Goal: Task Accomplishment & Management: Complete application form

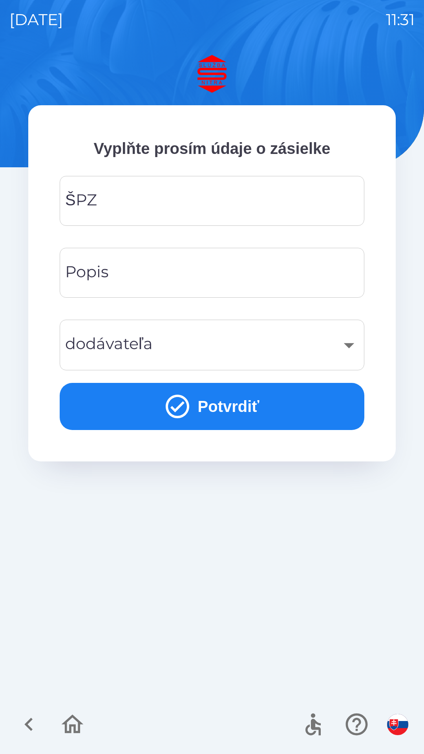
click at [258, 200] on input "ŠPZ" at bounding box center [212, 200] width 286 height 31
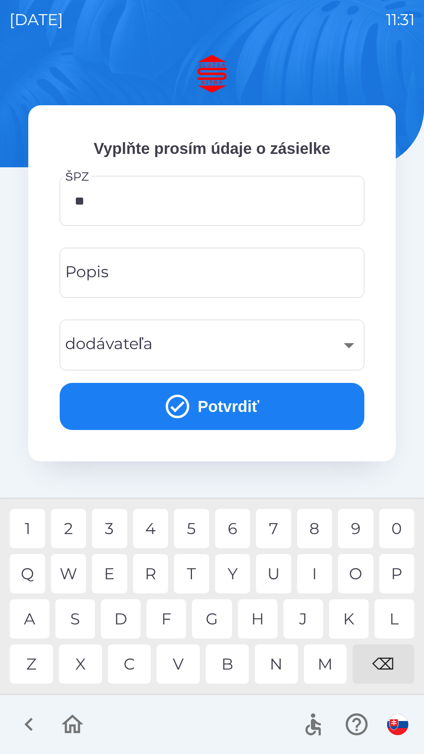
click at [197, 572] on div "T" at bounding box center [191, 573] width 35 height 39
click at [396, 526] on div "0" at bounding box center [396, 528] width 35 height 39
type input "*******"
click at [393, 618] on div "L" at bounding box center [394, 618] width 40 height 39
click at [241, 279] on input "Popis" at bounding box center [212, 272] width 286 height 31
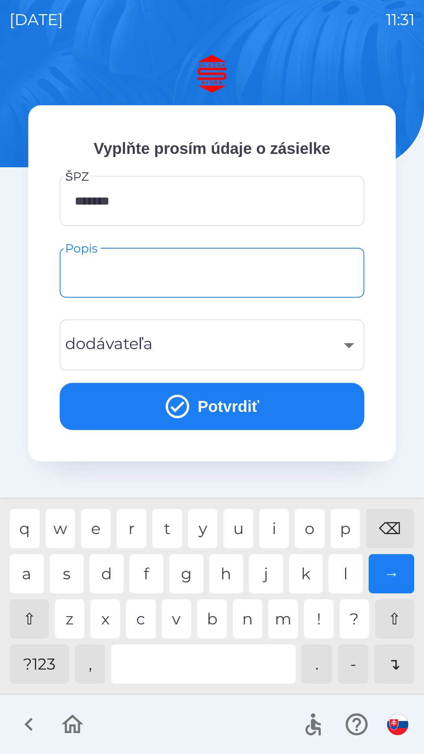
click at [351, 344] on div "​" at bounding box center [212, 345] width 286 height 32
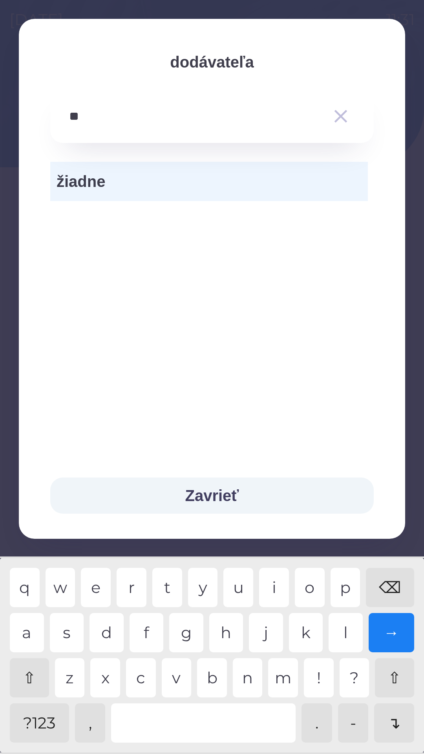
click at [97, 590] on div "e" at bounding box center [96, 587] width 30 height 39
click at [73, 619] on div "s" at bounding box center [67, 632] width 34 height 39
click at [100, 581] on div "e" at bounding box center [96, 587] width 30 height 39
type input "******"
click at [125, 576] on div "r" at bounding box center [132, 587] width 30 height 39
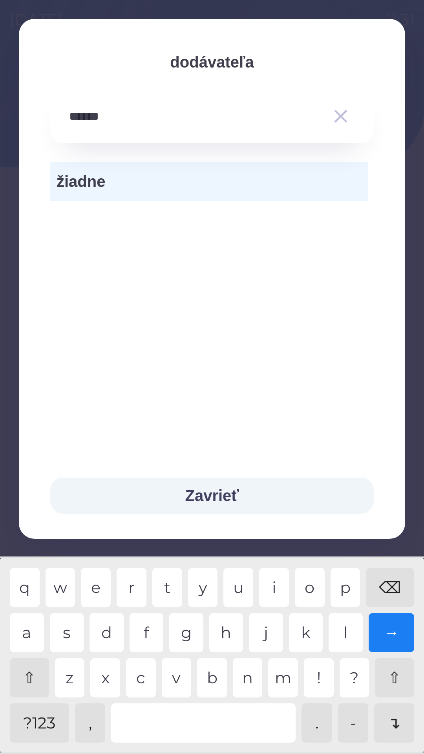
click at [397, 628] on div "→" at bounding box center [392, 632] width 46 height 39
click at [248, 178] on span "žiadne" at bounding box center [209, 182] width 305 height 24
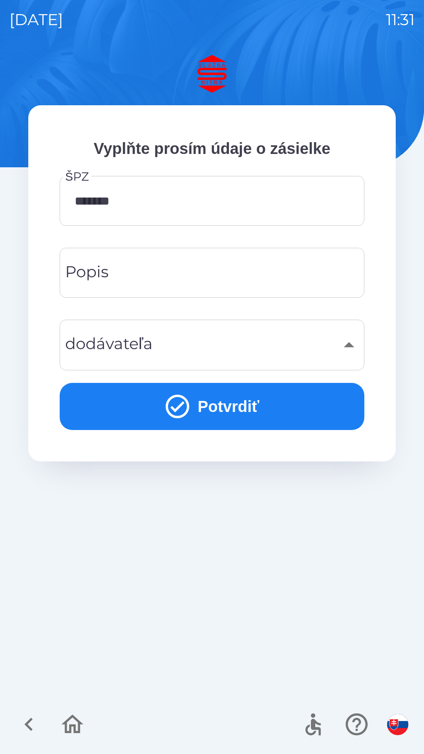
click at [186, 344] on div "​" at bounding box center [212, 345] width 286 height 32
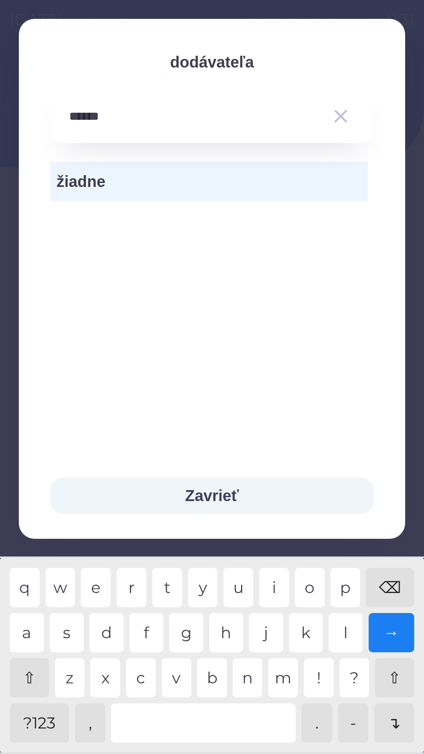
click at [334, 185] on span "žiadne" at bounding box center [209, 182] width 305 height 24
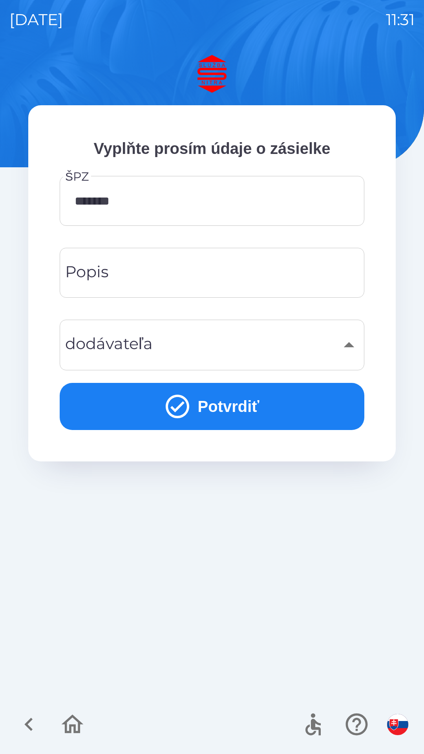
click at [348, 347] on div "​" at bounding box center [212, 345] width 286 height 32
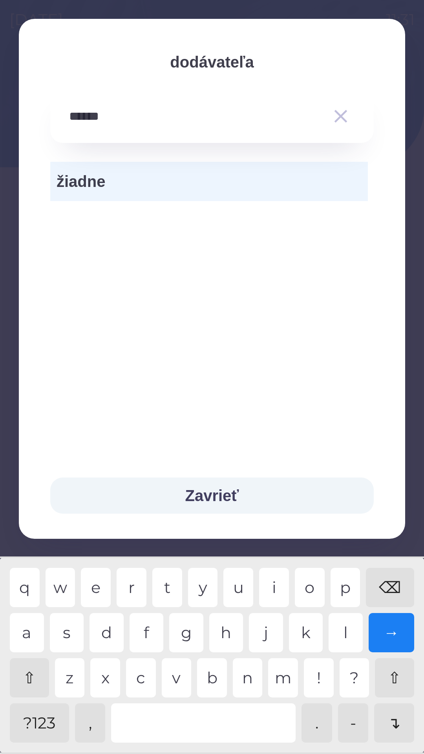
click at [246, 122] on input "******" at bounding box center [196, 117] width 254 height 22
type input "*"
type input "***"
click at [136, 581] on div "r" at bounding box center [132, 587] width 30 height 39
click at [146, 228] on span "Chrvala" at bounding box center [209, 222] width 305 height 24
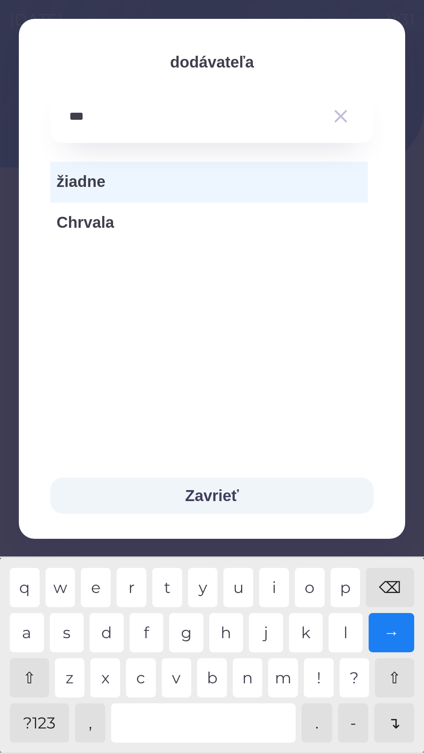
type input "***"
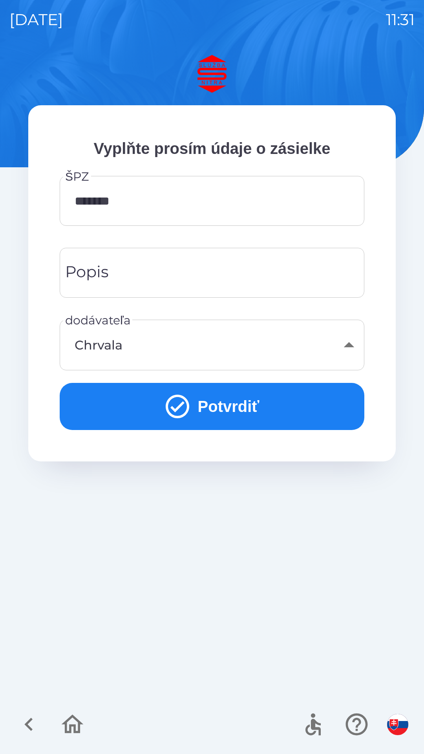
click at [261, 274] on input "Popis" at bounding box center [212, 272] width 286 height 31
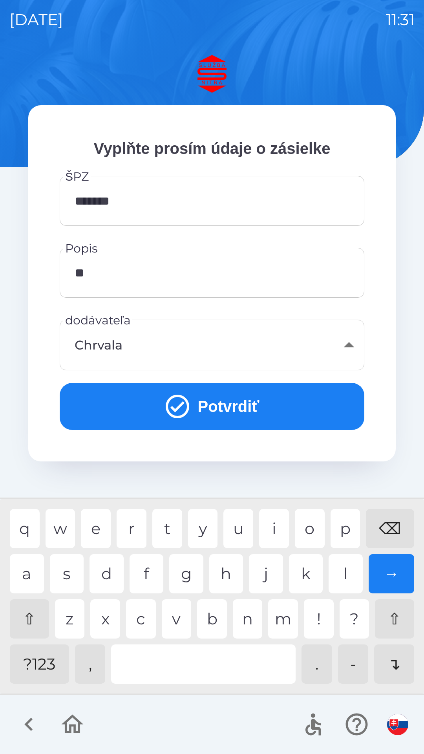
click at [99, 530] on div "e" at bounding box center [96, 528] width 30 height 39
click at [68, 574] on div "s" at bounding box center [67, 573] width 34 height 39
click at [150, 615] on div "c" at bounding box center [141, 618] width 30 height 39
click at [119, 268] on input "**********" at bounding box center [212, 272] width 286 height 31
click at [393, 572] on div "→" at bounding box center [392, 573] width 46 height 39
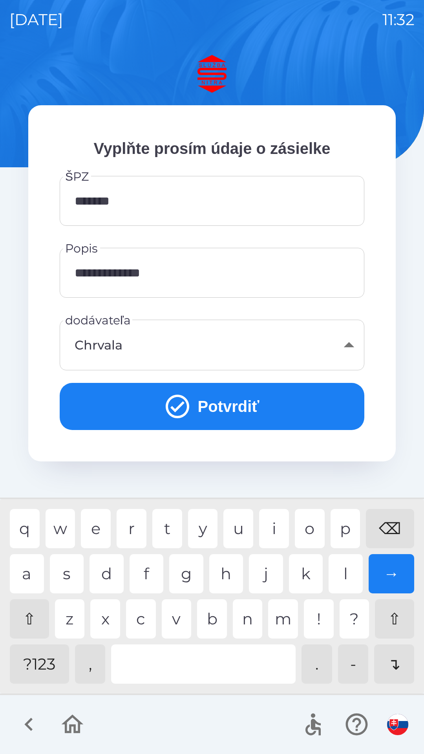
click at [393, 523] on div "⌫" at bounding box center [390, 528] width 48 height 39
type input "**********"
click at [182, 273] on input "**********" at bounding box center [212, 272] width 286 height 31
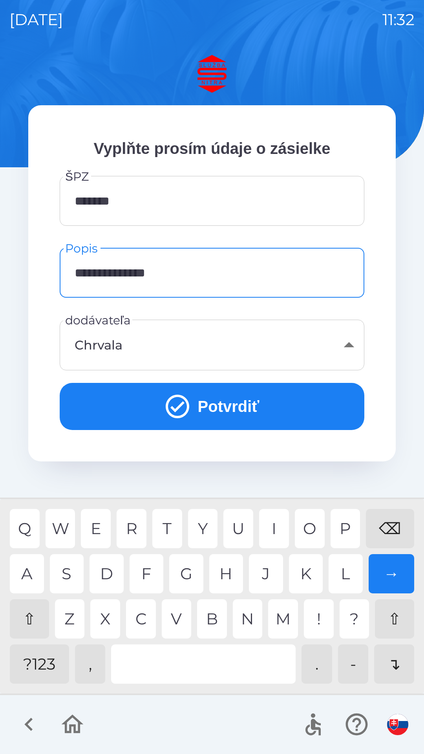
click at [275, 409] on button "Potvrdiť" at bounding box center [212, 406] width 305 height 47
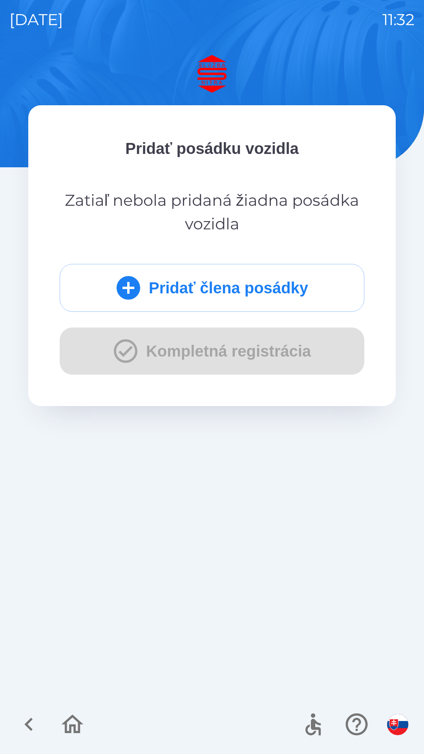
click at [275, 286] on button "Pridať člena posádky" at bounding box center [212, 288] width 305 height 48
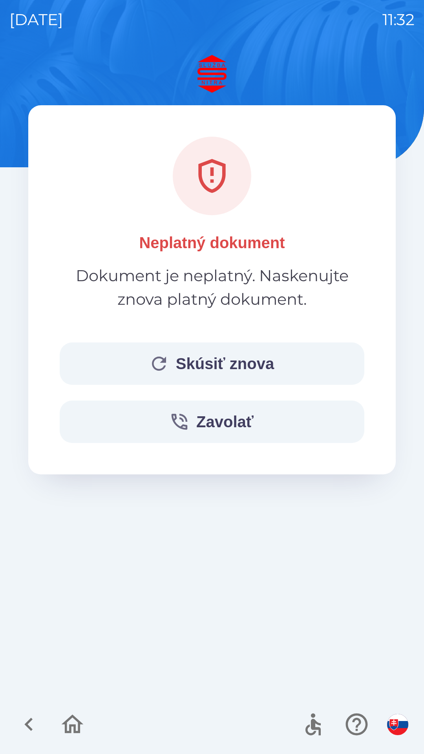
click at [271, 360] on button "Skúsiť znova" at bounding box center [212, 363] width 305 height 42
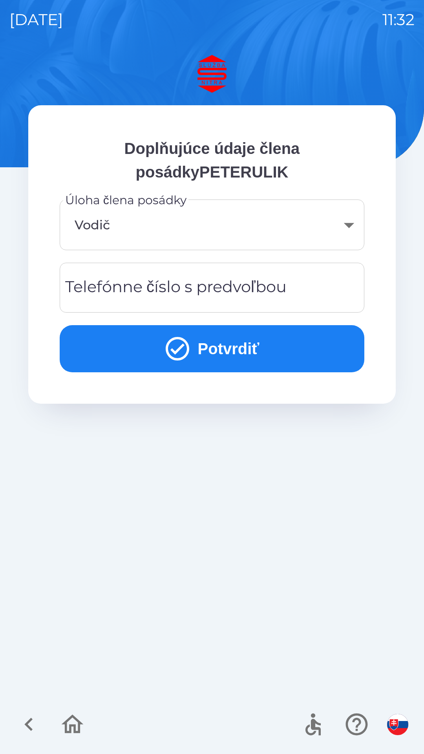
click at [293, 285] on input "Telefónne číslo s predvoľbou" at bounding box center [212, 287] width 286 height 31
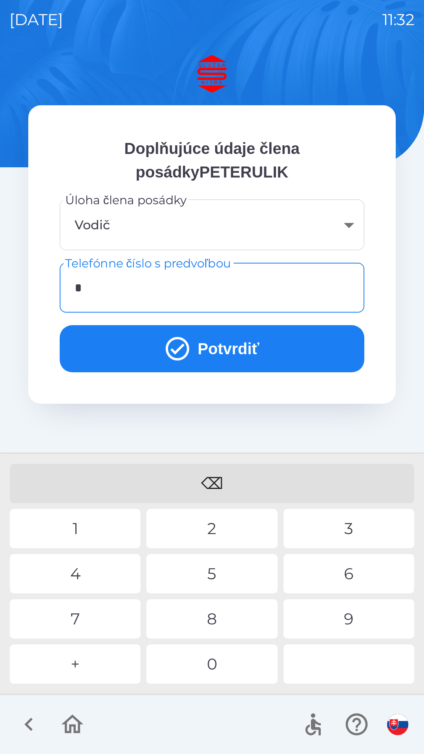
click at [217, 663] on div "0" at bounding box center [211, 663] width 131 height 39
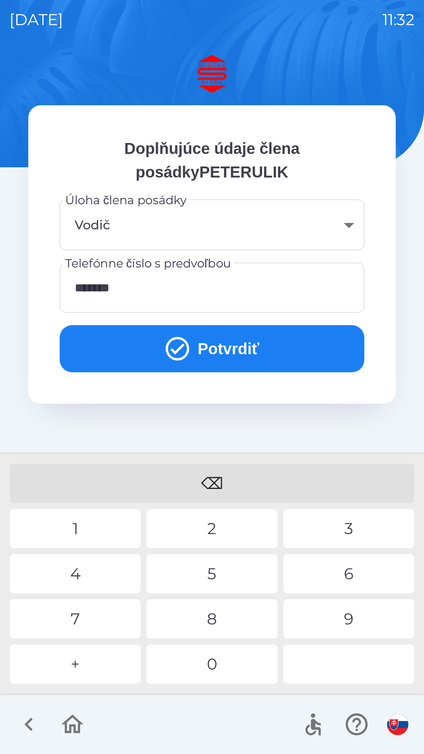
click at [110, 523] on div "1" at bounding box center [75, 528] width 131 height 39
click at [342, 524] on div "3" at bounding box center [348, 528] width 131 height 39
click at [351, 613] on div "9" at bounding box center [348, 618] width 131 height 39
click at [357, 610] on div "9" at bounding box center [348, 618] width 131 height 39
click at [262, 345] on button "Potvrdiť" at bounding box center [212, 348] width 305 height 47
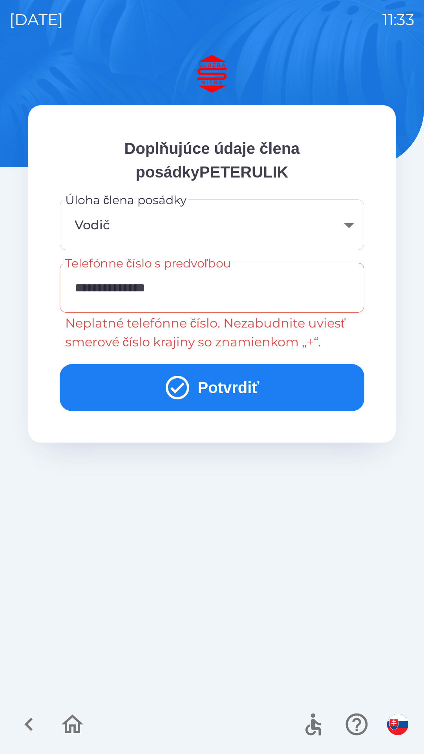
click at [98, 286] on input "**********" at bounding box center [212, 287] width 286 height 31
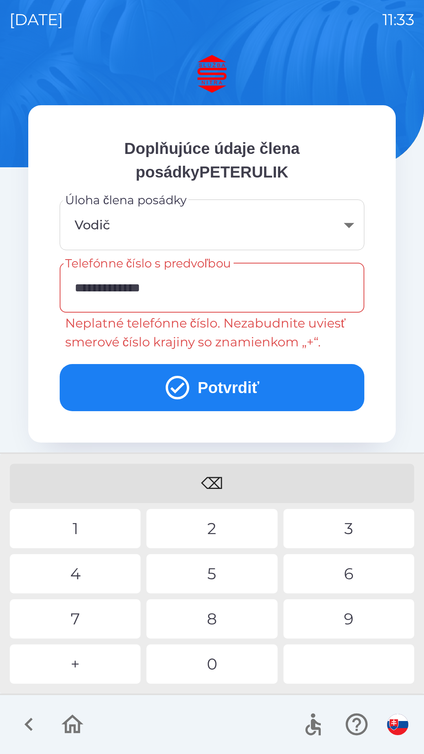
click at [210, 483] on div "⌫" at bounding box center [212, 483] width 404 height 39
click at [211, 487] on div "⌫" at bounding box center [212, 483] width 404 height 39
click at [212, 485] on div "⌫" at bounding box center [212, 483] width 404 height 39
click at [215, 477] on div "⌫" at bounding box center [212, 483] width 404 height 39
click at [217, 480] on div "⌫" at bounding box center [212, 483] width 404 height 39
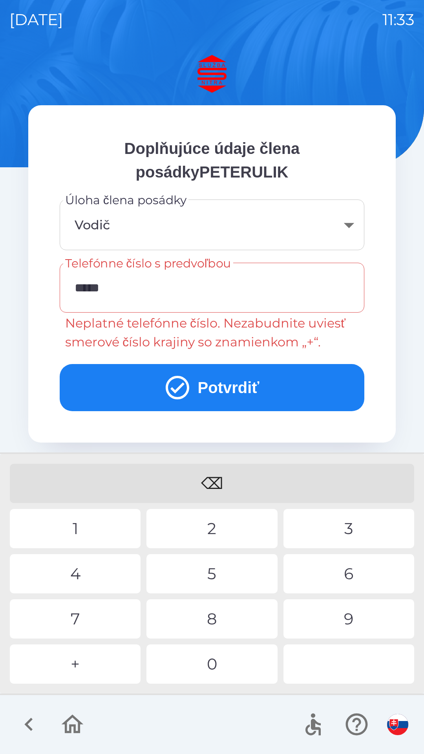
click at [224, 477] on div "⌫" at bounding box center [212, 483] width 404 height 39
click at [221, 471] on div "⌫" at bounding box center [212, 483] width 404 height 39
type input "*"
click at [351, 617] on div "9" at bounding box center [348, 618] width 131 height 39
click at [100, 520] on div "1" at bounding box center [75, 528] width 131 height 39
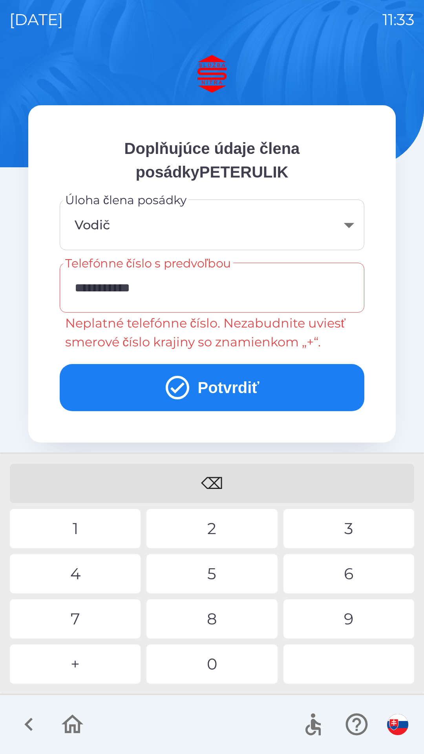
click at [107, 527] on div "1" at bounding box center [75, 528] width 131 height 39
click at [346, 614] on div "9" at bounding box center [348, 618] width 131 height 39
click at [345, 610] on div "9" at bounding box center [348, 618] width 131 height 39
click at [276, 394] on button "Potvrdiť" at bounding box center [212, 387] width 305 height 47
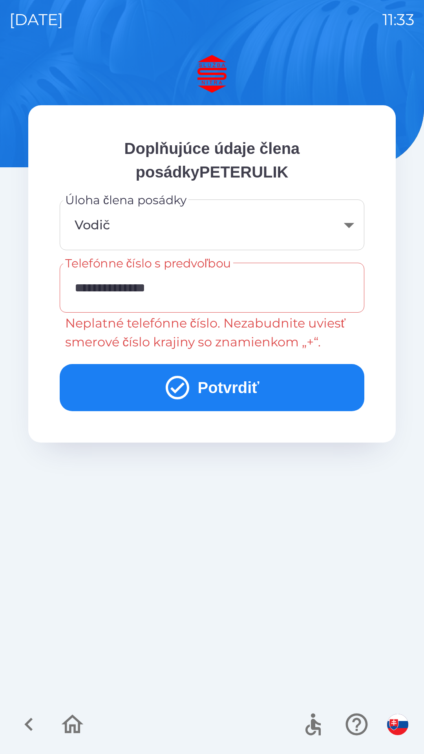
click at [80, 285] on input "**********" at bounding box center [212, 287] width 286 height 31
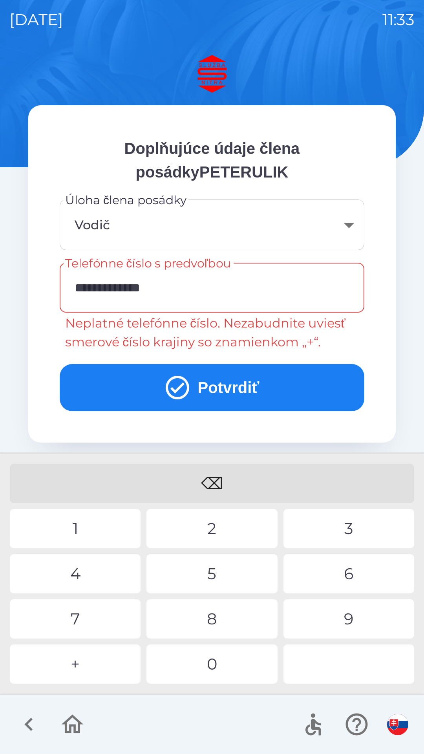
click at [224, 483] on div "⌫" at bounding box center [212, 483] width 404 height 39
click at [81, 287] on input "**********" at bounding box center [212, 287] width 286 height 31
click at [212, 472] on div "⌫" at bounding box center [212, 483] width 404 height 39
click at [344, 616] on div "9" at bounding box center [348, 618] width 131 height 39
click at [82, 289] on input "**********" at bounding box center [212, 287] width 286 height 31
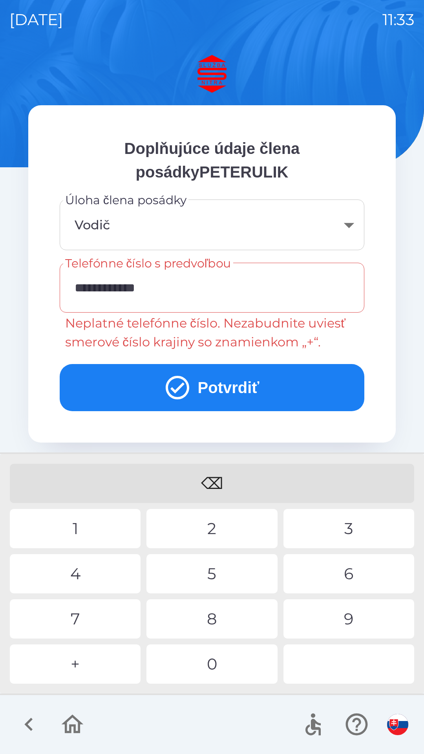
click at [245, 390] on button "Potvrdiť" at bounding box center [212, 387] width 305 height 47
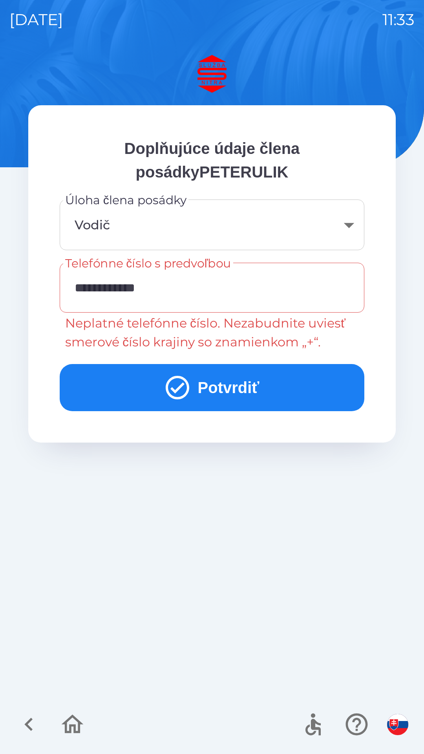
click at [199, 286] on input "**********" at bounding box center [212, 287] width 286 height 31
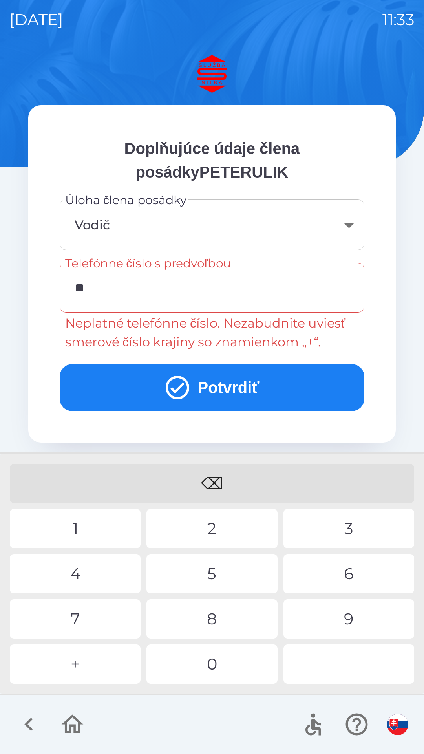
type input "*"
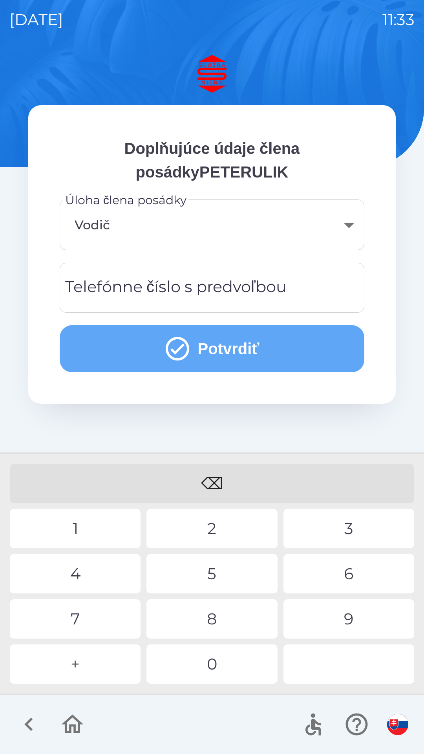
click at [251, 345] on button "Potvrdiť" at bounding box center [212, 348] width 305 height 47
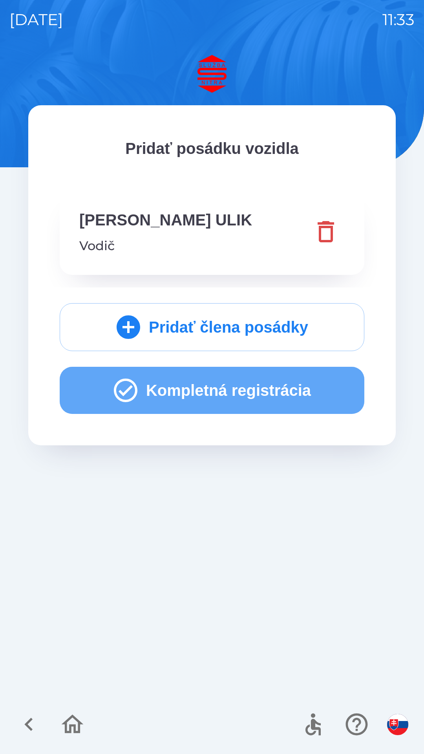
click at [219, 390] on button "Kompletná registrácia" at bounding box center [212, 390] width 305 height 47
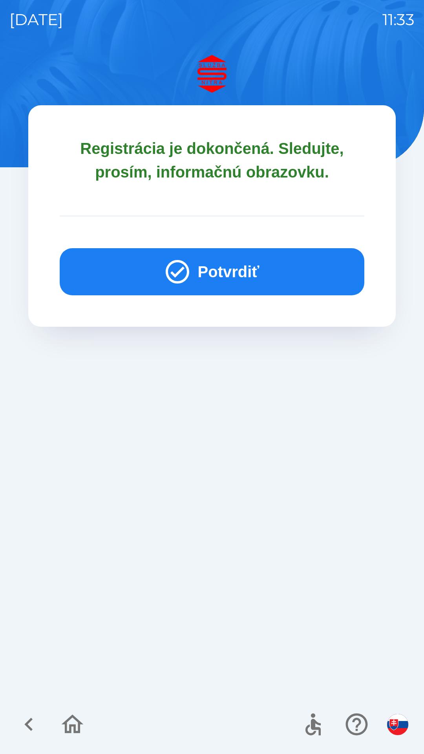
click at [242, 271] on button "Potvrdiť" at bounding box center [212, 271] width 305 height 47
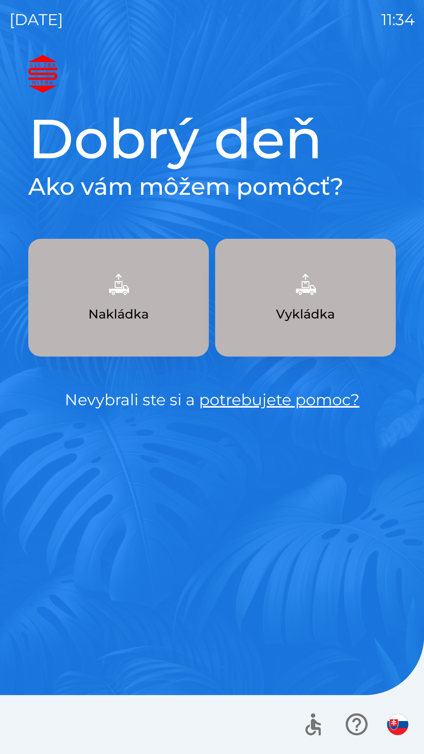
click at [303, 311] on p "Vykládka" at bounding box center [305, 314] width 59 height 19
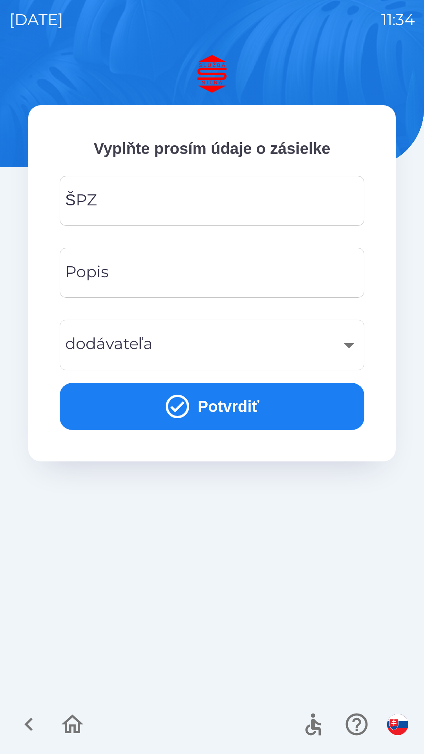
click at [155, 200] on input "ŠPZ" at bounding box center [212, 200] width 286 height 31
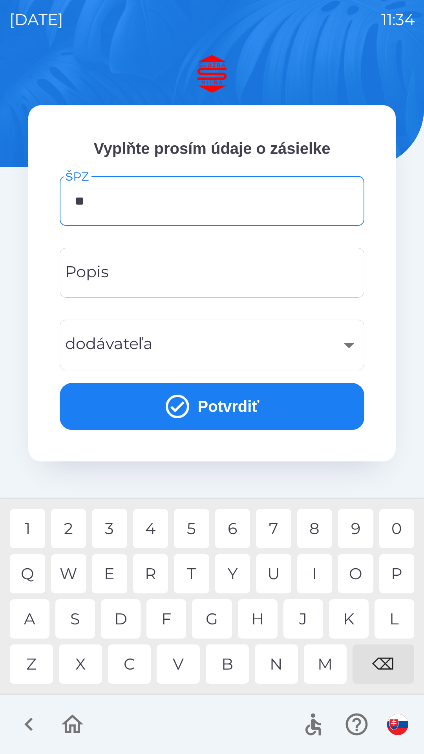
click at [184, 564] on div "T" at bounding box center [191, 573] width 35 height 39
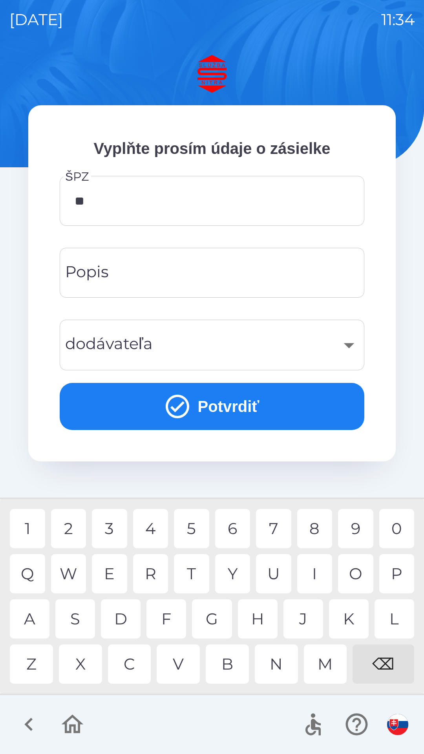
click at [381, 645] on div "⌫" at bounding box center [384, 663] width 62 height 39
click at [311, 532] on div "8" at bounding box center [314, 528] width 35 height 39
click at [391, 521] on div "0" at bounding box center [396, 528] width 35 height 39
type input "*******"
click at [389, 619] on div "L" at bounding box center [394, 618] width 40 height 39
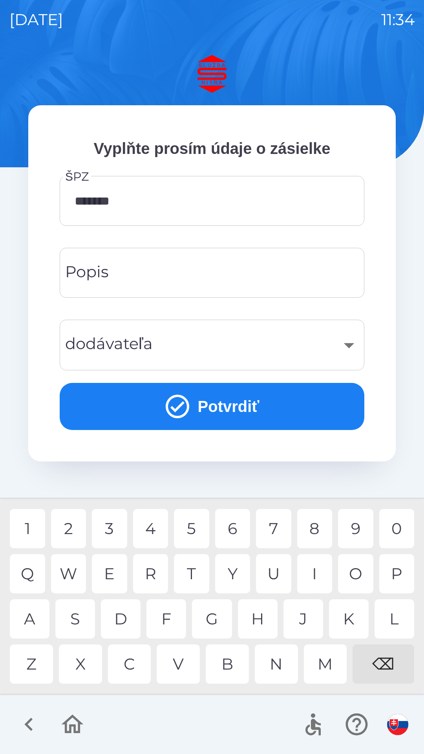
click at [284, 345] on div "​" at bounding box center [212, 345] width 286 height 32
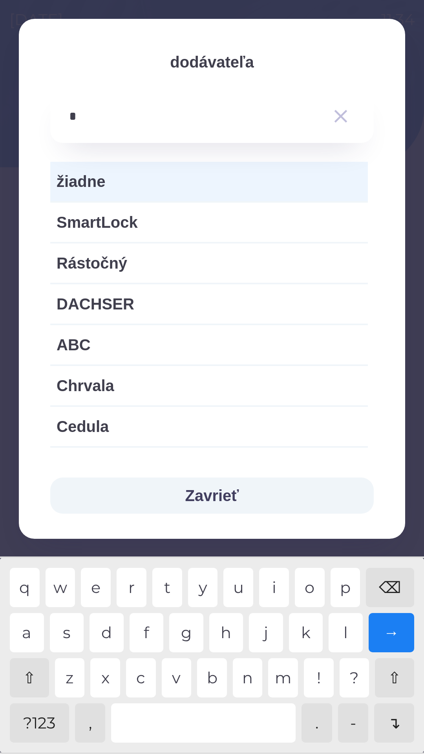
click at [141, 675] on div "c" at bounding box center [141, 677] width 30 height 39
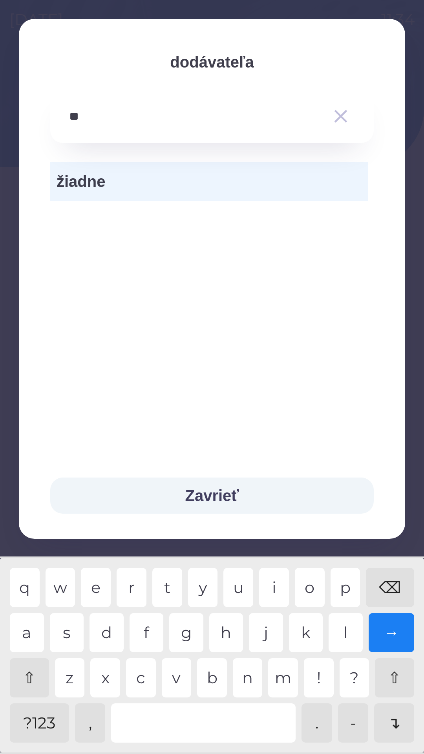
click at [195, 632] on div "g" at bounding box center [186, 632] width 34 height 39
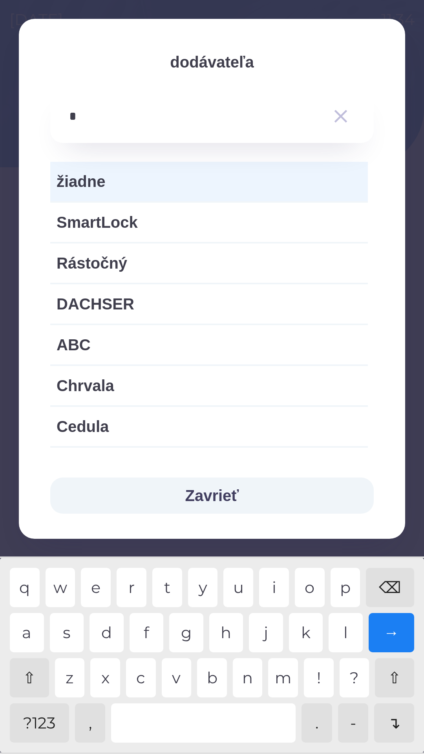
click at [387, 582] on div "⌫" at bounding box center [390, 587] width 48 height 39
type input "**"
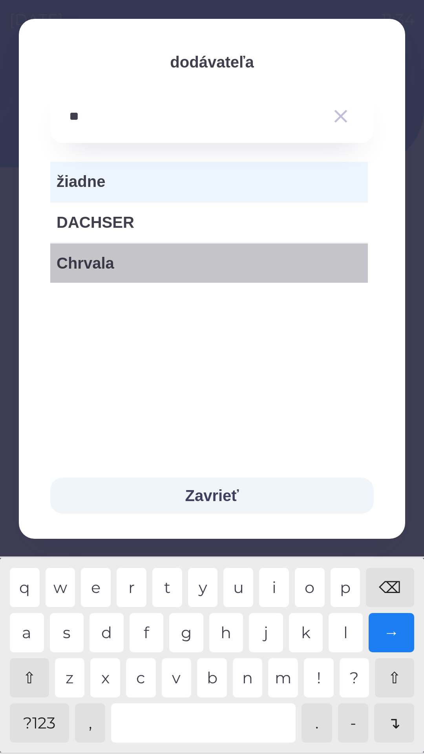
click at [137, 265] on span "Chrvala" at bounding box center [209, 263] width 305 height 24
type input "***"
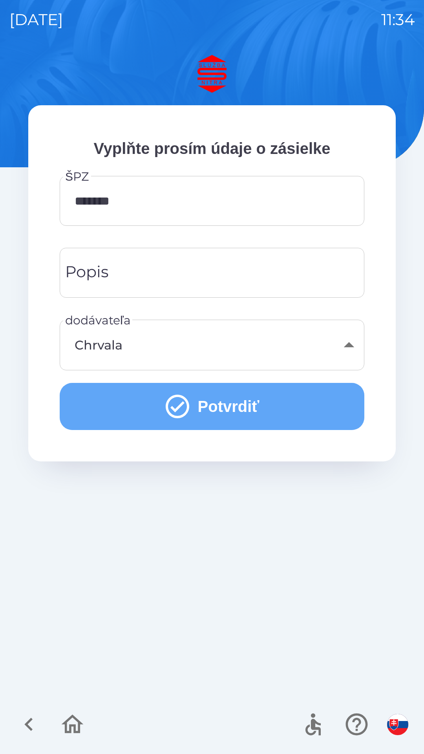
click at [236, 408] on button "Potvrdiť" at bounding box center [212, 406] width 305 height 47
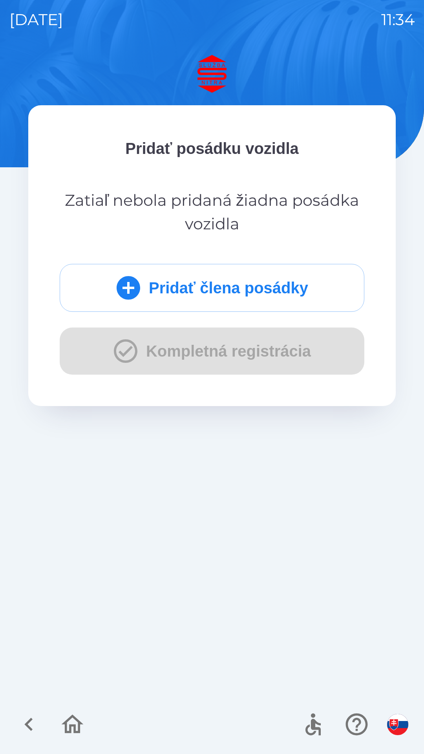
click at [237, 284] on button "Pridať člena posádky" at bounding box center [212, 288] width 305 height 48
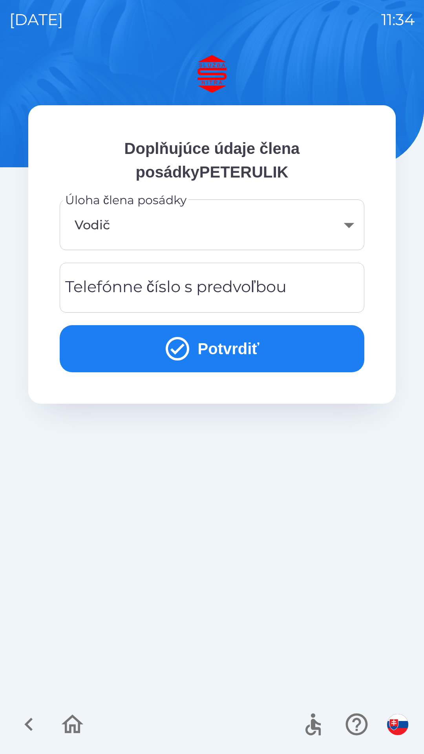
click at [250, 349] on button "Potvrdiť" at bounding box center [212, 348] width 305 height 47
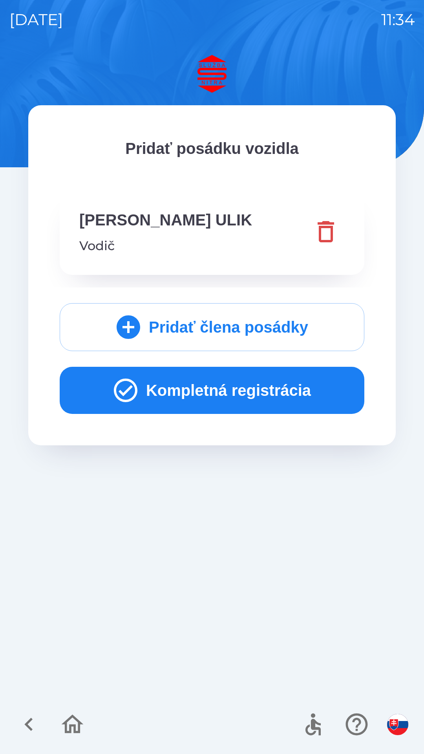
click at [240, 371] on button "Kompletná registrácia" at bounding box center [212, 390] width 305 height 47
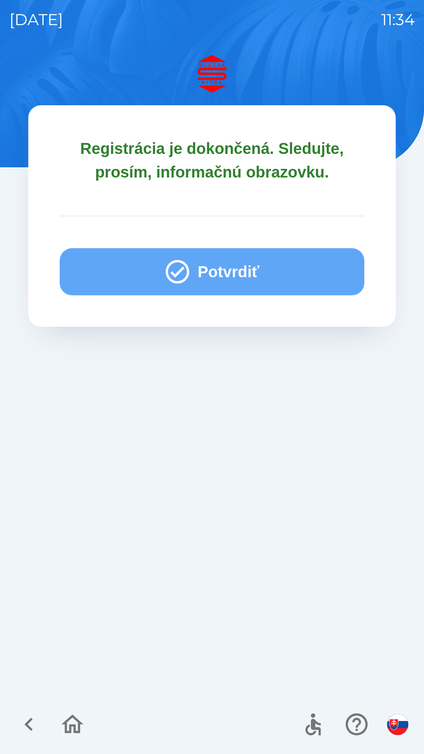
click at [249, 268] on button "Potvrdiť" at bounding box center [212, 271] width 305 height 47
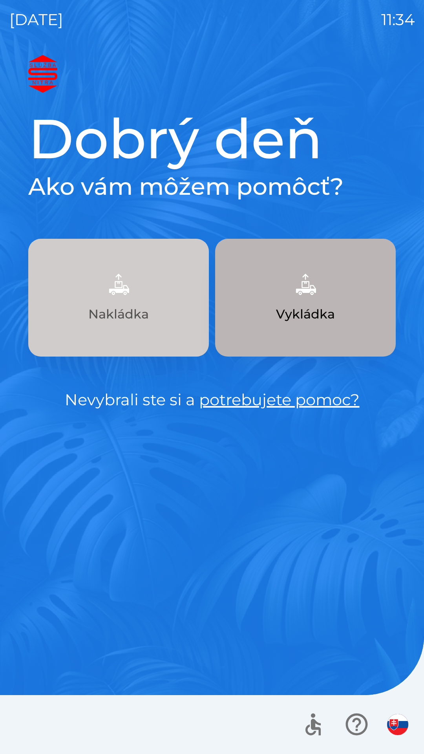
click at [129, 310] on p "Nakládka" at bounding box center [118, 314] width 60 height 19
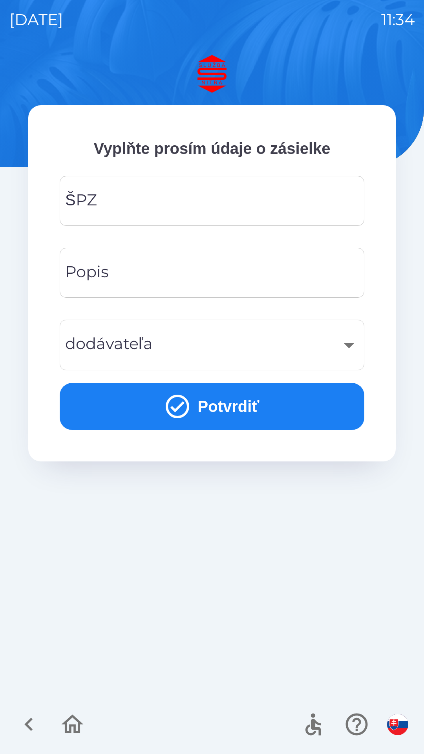
click at [195, 205] on input "ŠPZ" at bounding box center [212, 200] width 286 height 31
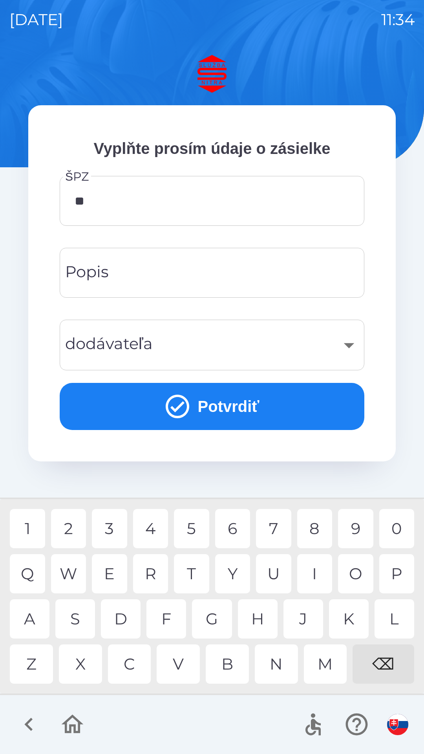
click at [37, 622] on div "A" at bounding box center [30, 618] width 40 height 39
click at [239, 525] on div "6" at bounding box center [232, 528] width 35 height 39
click at [277, 667] on div "N" at bounding box center [276, 663] width 43 height 39
type input "*******"
click at [242, 398] on button "Potvrdiť" at bounding box center [212, 406] width 305 height 47
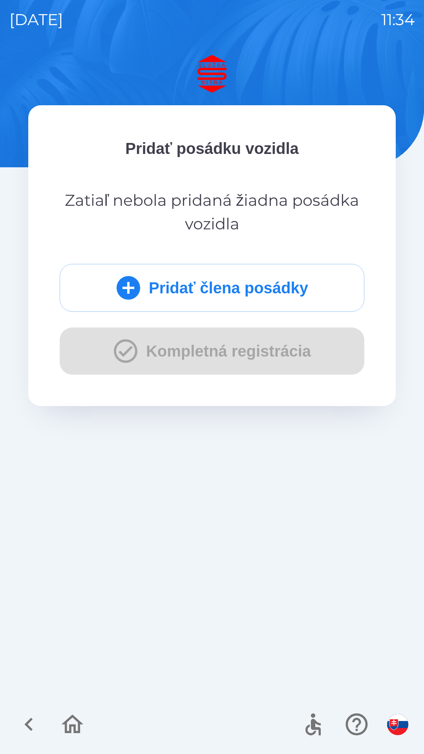
click at [261, 289] on button "Pridať člena posádky" at bounding box center [212, 288] width 305 height 48
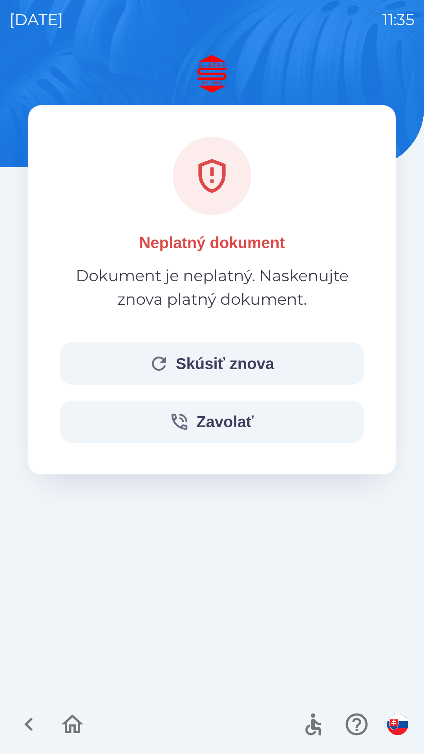
click at [232, 359] on button "Skúsiť znova" at bounding box center [212, 363] width 305 height 42
click at [235, 361] on button "Skúsiť znova" at bounding box center [212, 363] width 305 height 42
click at [233, 363] on button "Skúsiť znova" at bounding box center [212, 363] width 305 height 42
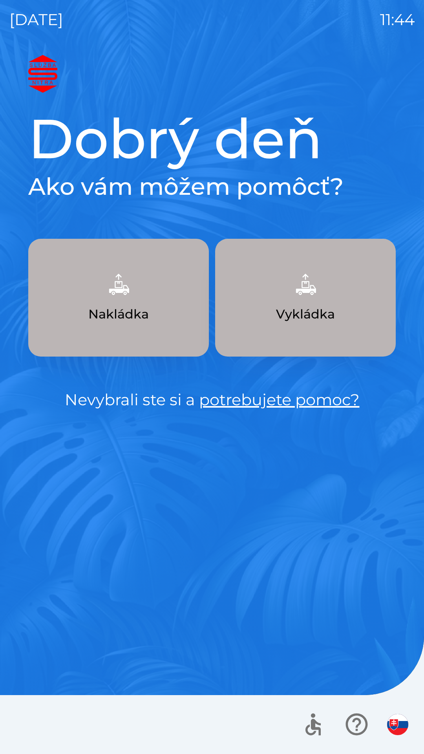
click at [121, 311] on p "Nakládka" at bounding box center [118, 314] width 60 height 19
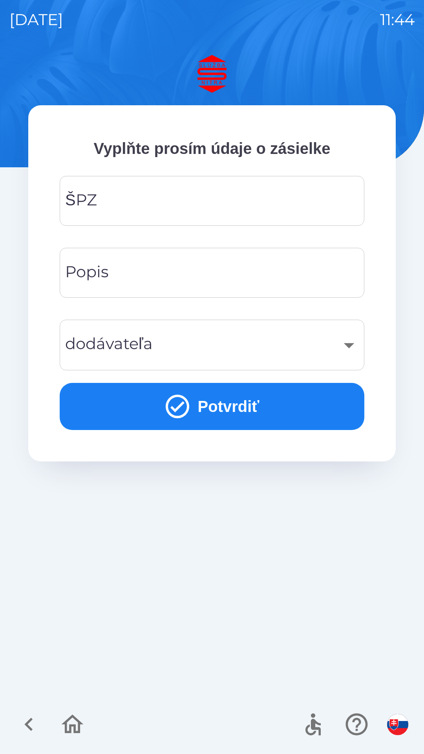
click at [146, 206] on input "ŠPZ" at bounding box center [212, 200] width 286 height 31
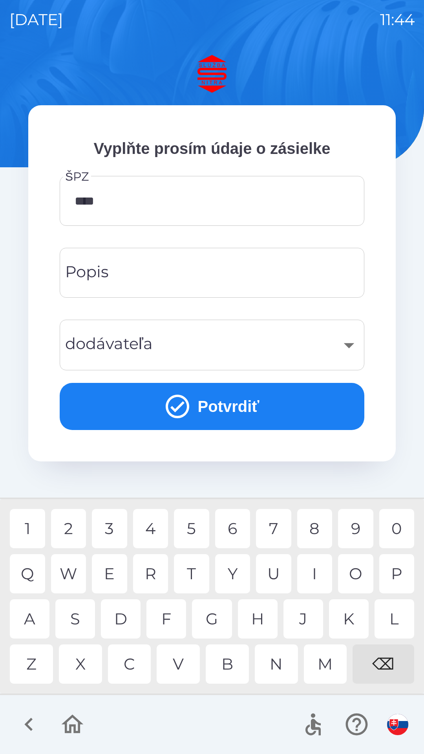
click at [191, 526] on div "5" at bounding box center [191, 528] width 35 height 39
type input "*******"
click at [347, 565] on div "O" at bounding box center [355, 573] width 35 height 39
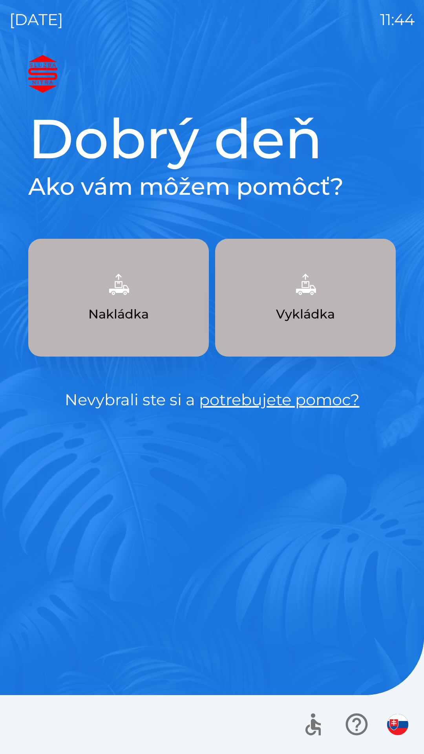
click at [132, 300] on img "button" at bounding box center [118, 284] width 35 height 35
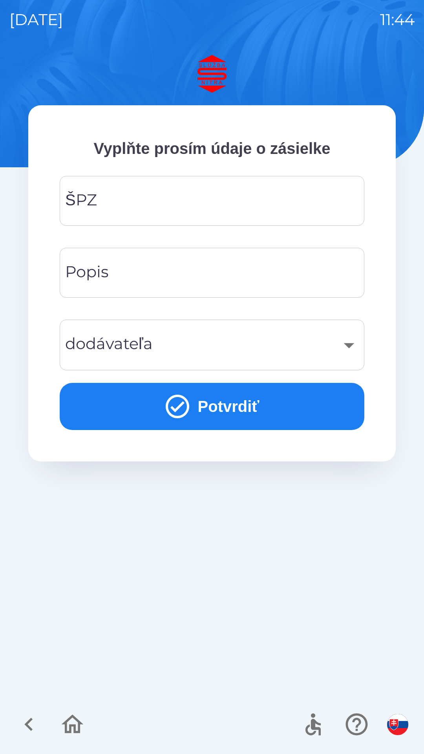
click at [156, 203] on input "ŠPZ" at bounding box center [212, 200] width 286 height 31
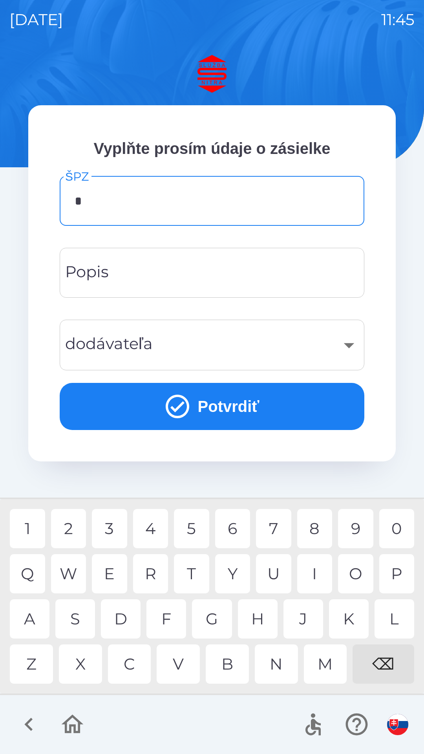
click at [191, 577] on div "T" at bounding box center [191, 573] width 35 height 39
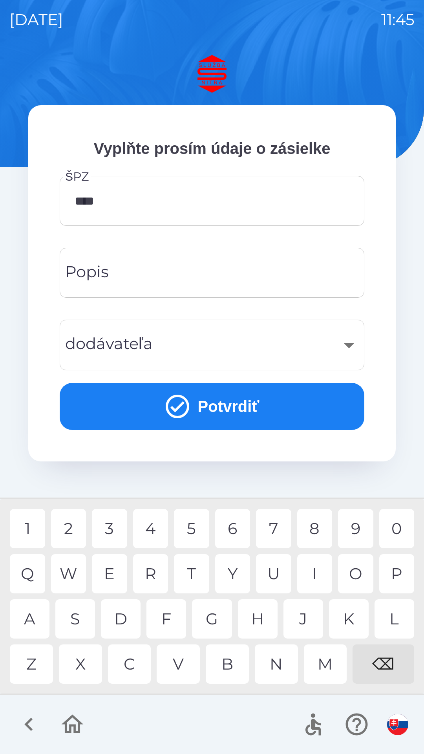
click at [189, 529] on div "5" at bounding box center [191, 528] width 35 height 39
click at [112, 528] on div "3" at bounding box center [109, 528] width 35 height 39
click at [231, 668] on div "B" at bounding box center [227, 663] width 43 height 39
type input "*******"
click at [150, 265] on input "Popis" at bounding box center [212, 272] width 286 height 31
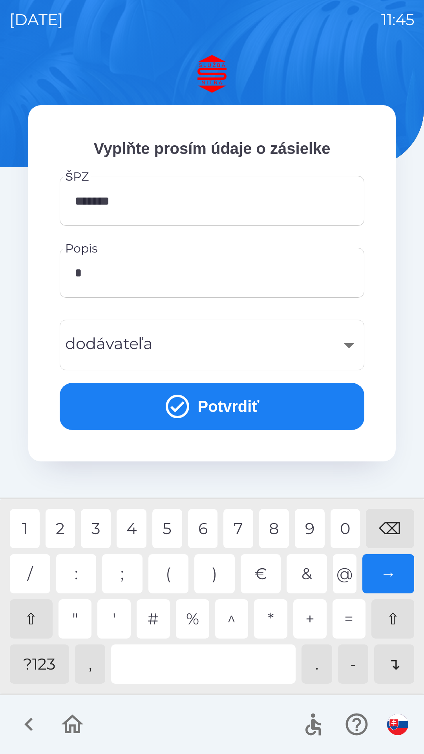
click at [29, 525] on div "1" at bounding box center [25, 528] width 30 height 39
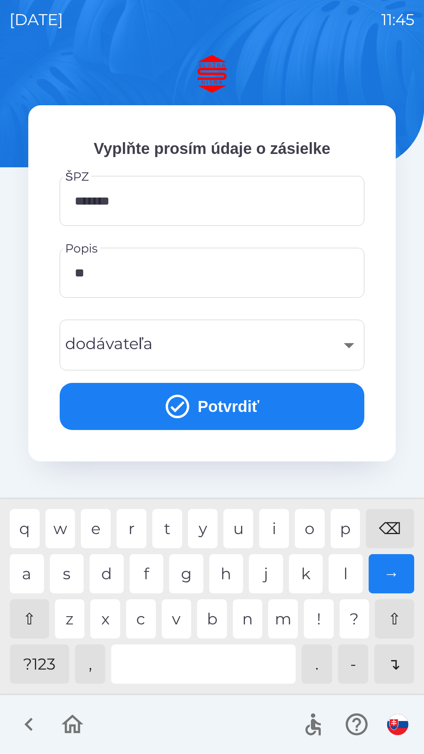
click at [348, 529] on div "p" at bounding box center [346, 528] width 30 height 39
click at [339, 569] on div "l" at bounding box center [346, 573] width 34 height 39
type input "*******"
click at [131, 345] on div "​" at bounding box center [212, 345] width 286 height 32
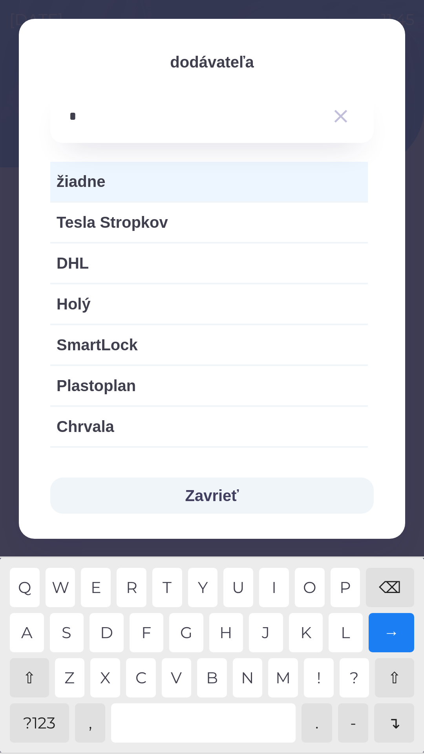
click at [342, 623] on div "L" at bounding box center [346, 632] width 34 height 39
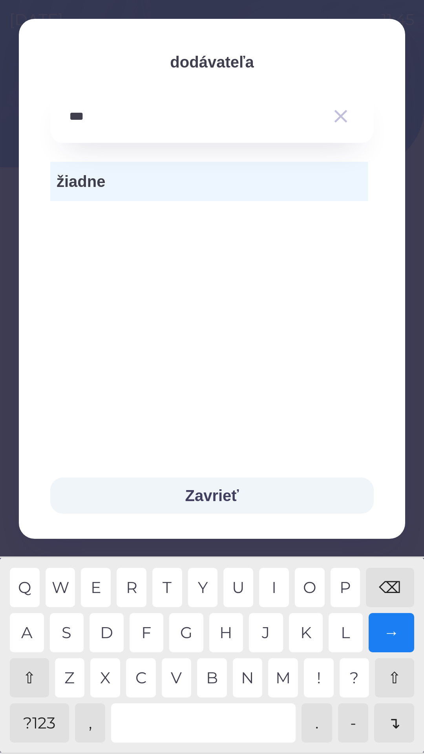
click at [33, 635] on div "A" at bounding box center [27, 632] width 34 height 39
click at [67, 634] on div "S" at bounding box center [67, 632] width 34 height 39
click at [101, 587] on div "E" at bounding box center [96, 587] width 30 height 39
type input "*******"
click at [146, 685] on div "C" at bounding box center [141, 677] width 30 height 39
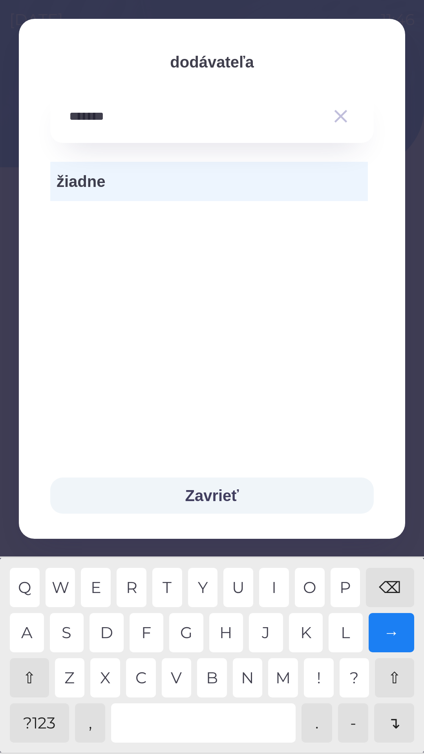
click at [220, 496] on button "Zavrieť" at bounding box center [211, 495] width 323 height 36
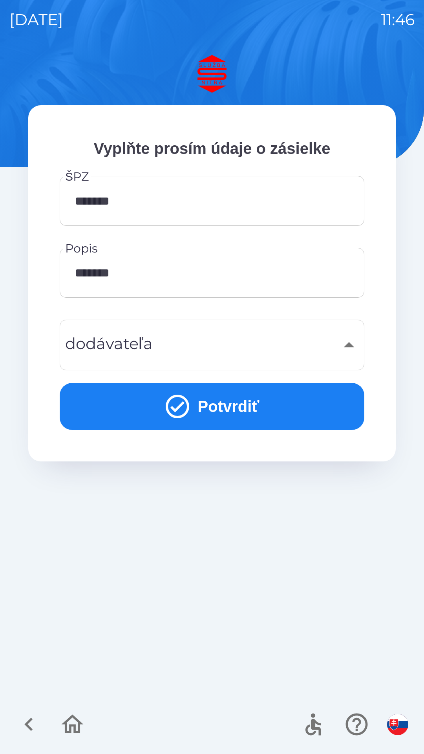
click at [351, 348] on div "​" at bounding box center [212, 345] width 286 height 32
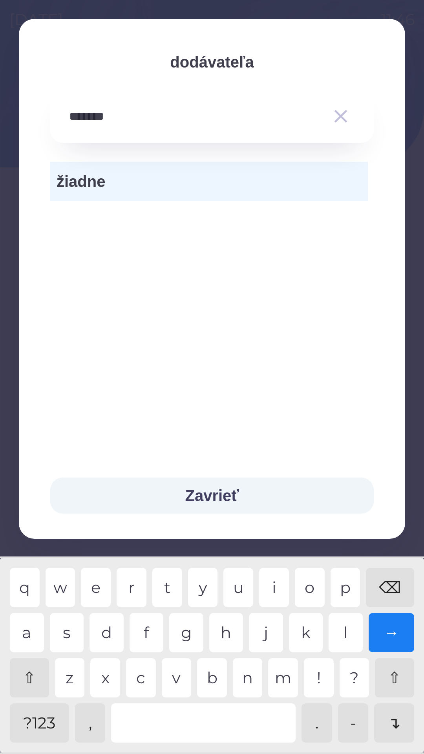
click at [152, 117] on input "*******" at bounding box center [196, 117] width 254 height 22
click at [386, 582] on div "⌫" at bounding box center [390, 587] width 48 height 39
type input "*"
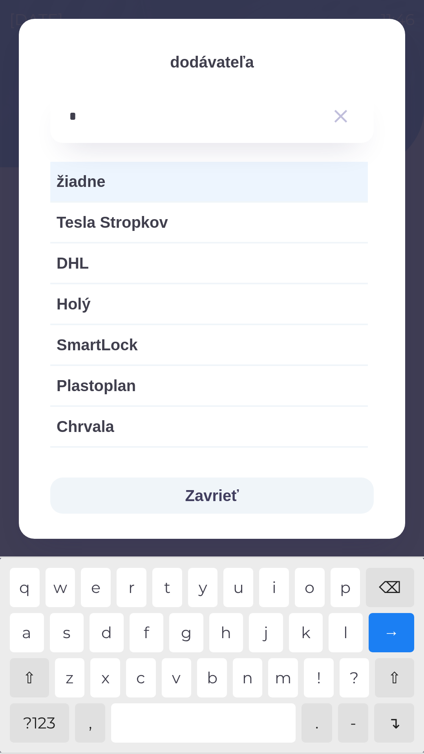
click at [388, 585] on div "⌫" at bounding box center [390, 587] width 48 height 39
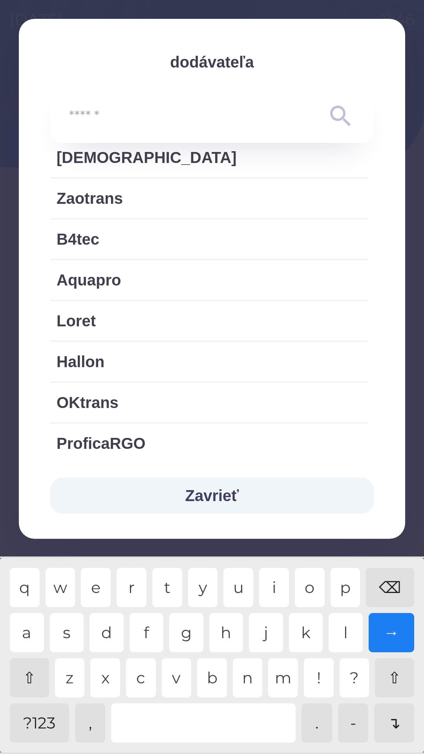
scroll to position [1333, 0]
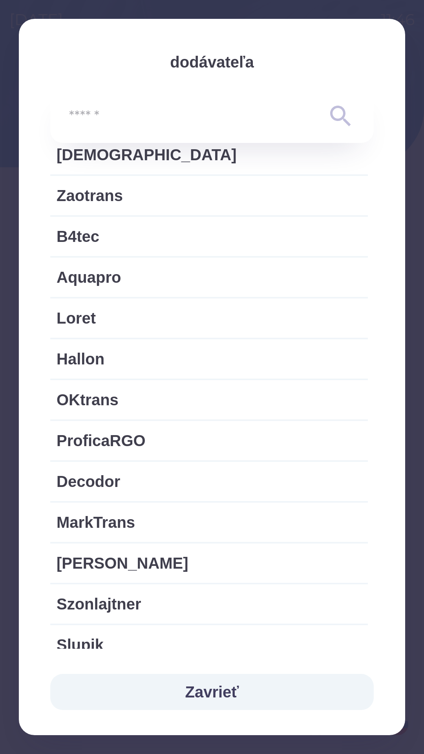
click at [219, 689] on button "Zavrieť" at bounding box center [211, 692] width 323 height 36
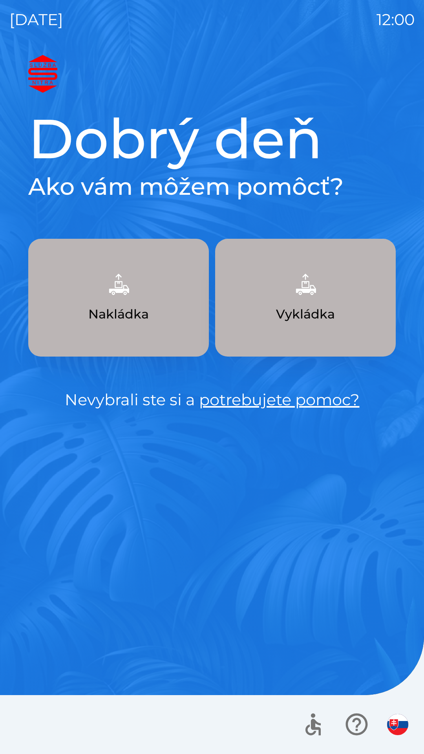
click at [157, 319] on button "Nakládka" at bounding box center [118, 298] width 181 height 118
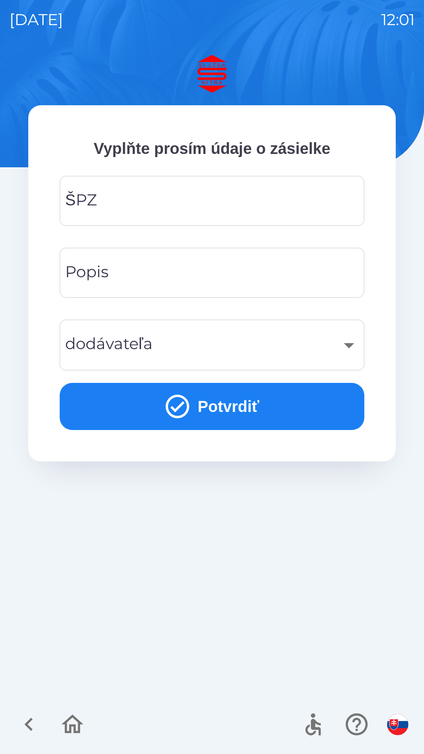
click at [203, 193] on input "ŠPZ" at bounding box center [212, 200] width 286 height 31
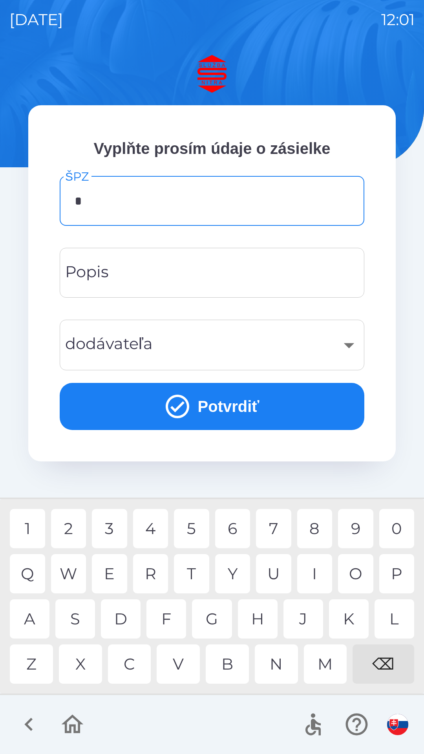
click at [37, 627] on div "A" at bounding box center [30, 618] width 40 height 39
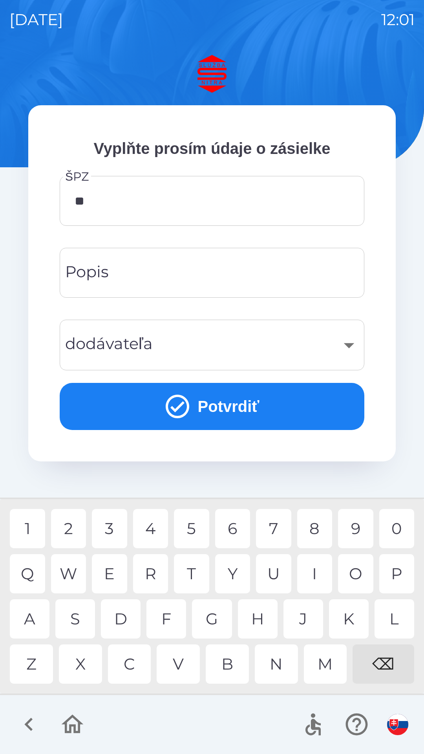
click at [38, 621] on div "A" at bounding box center [30, 618] width 40 height 39
click at [271, 527] on div "7" at bounding box center [273, 528] width 35 height 39
click at [153, 526] on div "4" at bounding box center [150, 528] width 35 height 39
type input "*******"
click at [216, 279] on input "Popis" at bounding box center [212, 272] width 286 height 31
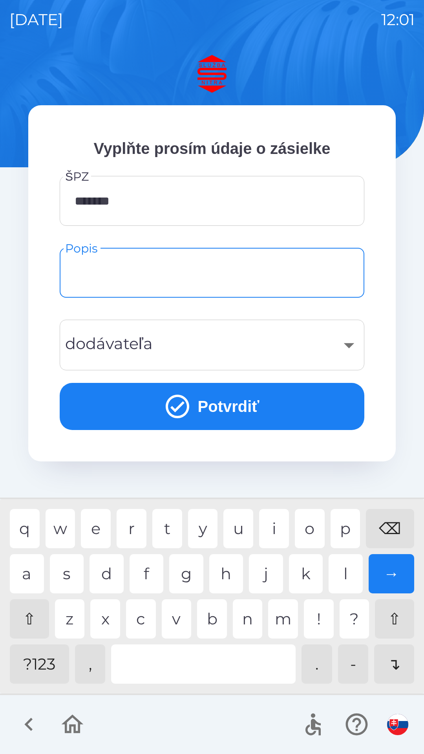
click at [26, 689] on div "q w e r t y u i o p ⌫ a s d f g h j k l → ⇧ z x c v b n m ! ? ⇧ ?123 , . - ↴" at bounding box center [212, 596] width 420 height 190
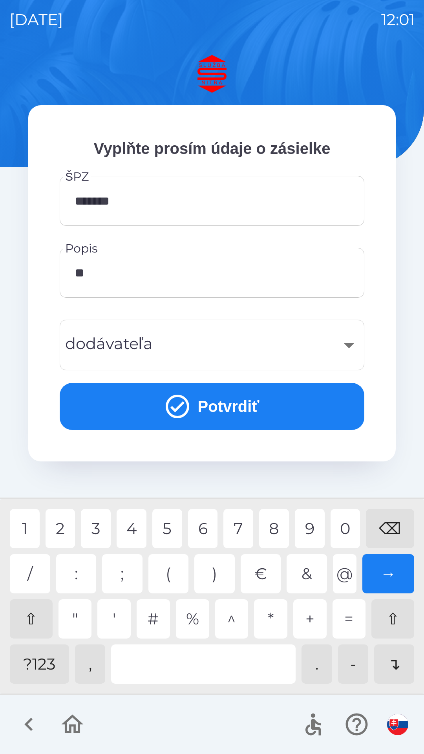
click at [138, 535] on div "4" at bounding box center [132, 528] width 30 height 39
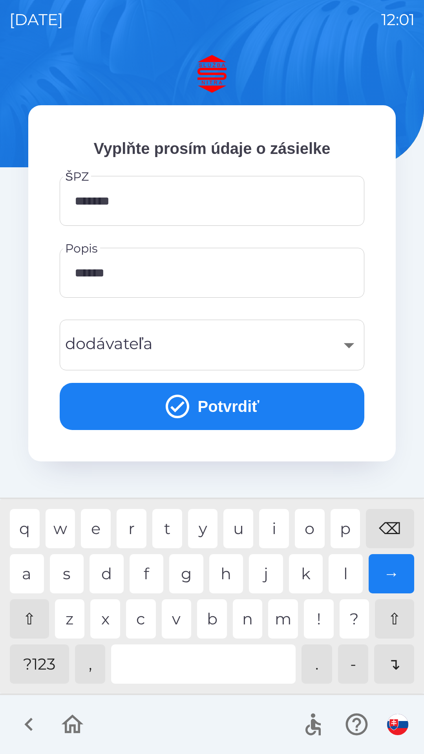
click at [334, 570] on div "l" at bounding box center [346, 573] width 34 height 39
click at [199, 646] on div at bounding box center [203, 663] width 184 height 39
click at [186, 659] on div at bounding box center [203, 663] width 184 height 39
click at [185, 656] on div at bounding box center [203, 663] width 184 height 39
click at [32, 618] on div "⇧" at bounding box center [29, 618] width 39 height 39
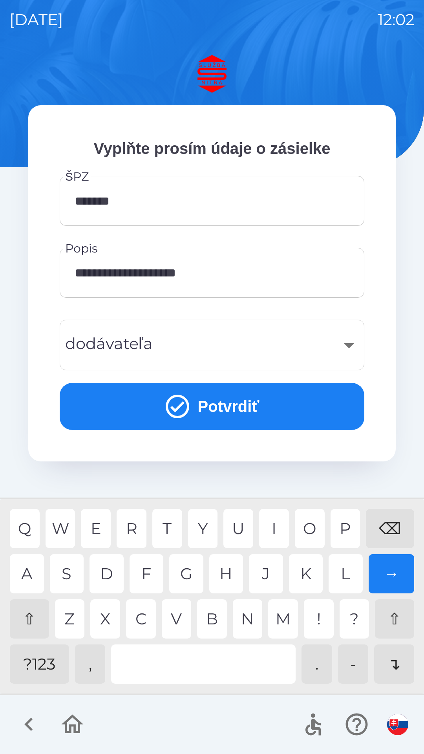
click at [36, 612] on div "⇧" at bounding box center [29, 618] width 39 height 39
type input "**********"
click at [353, 577] on div "L" at bounding box center [346, 573] width 34 height 39
click at [258, 356] on div "​" at bounding box center [212, 345] width 286 height 32
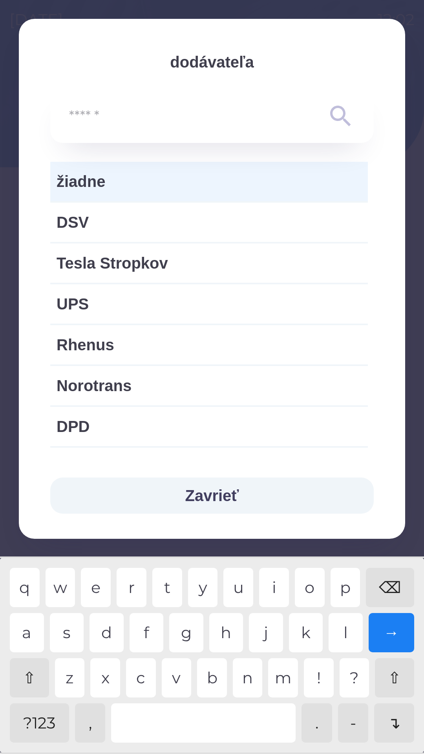
click at [338, 123] on icon at bounding box center [341, 116] width 28 height 28
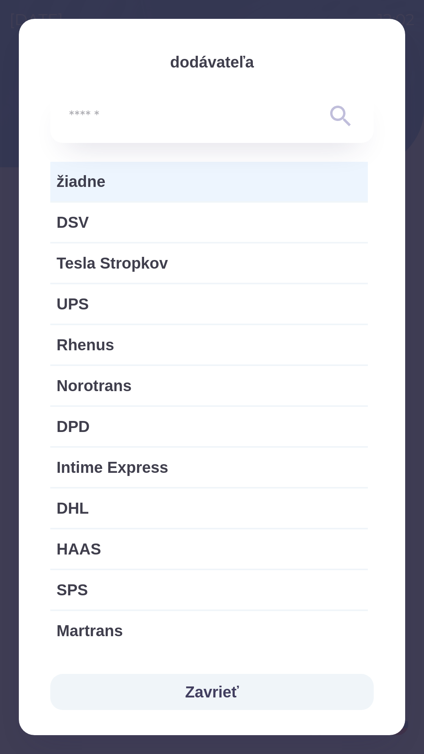
click at [255, 118] on input "text" at bounding box center [196, 117] width 254 height 22
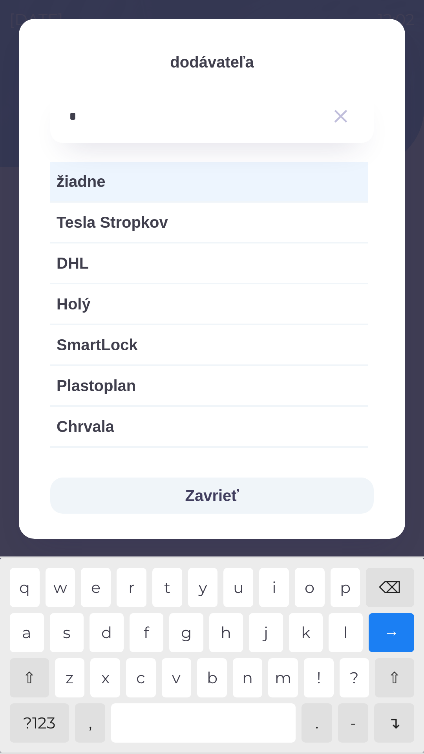
click at [335, 634] on div "l" at bounding box center [346, 632] width 34 height 39
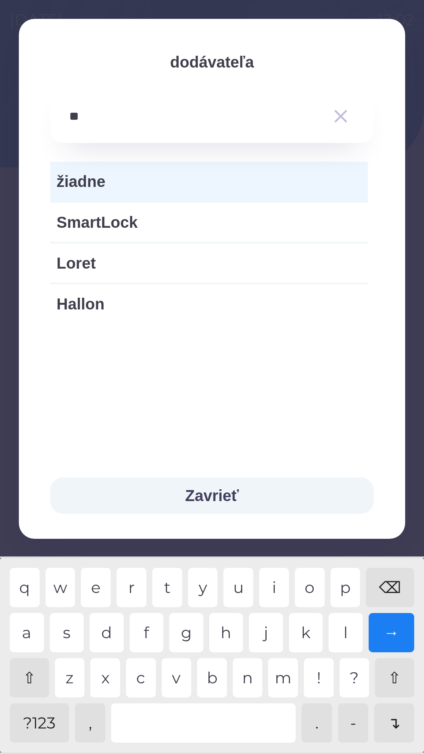
click at [309, 588] on div "o" at bounding box center [310, 587] width 30 height 39
type input "***"
click at [34, 630] on div "a" at bounding box center [27, 632] width 34 height 39
click at [264, 177] on span "žiadne" at bounding box center [209, 182] width 305 height 24
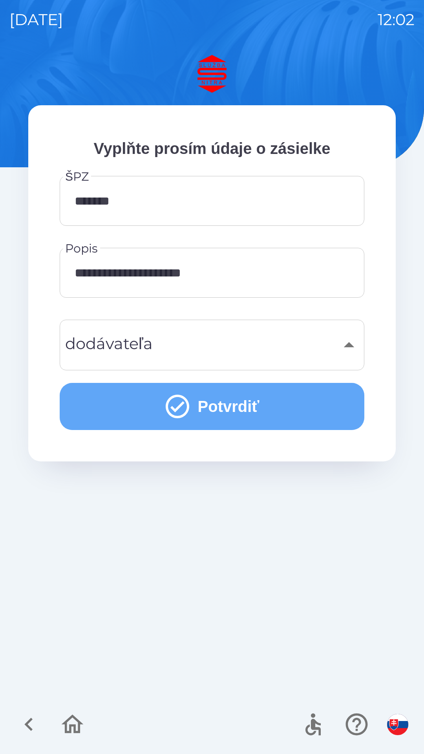
click at [240, 402] on button "Potvrdiť" at bounding box center [212, 406] width 305 height 47
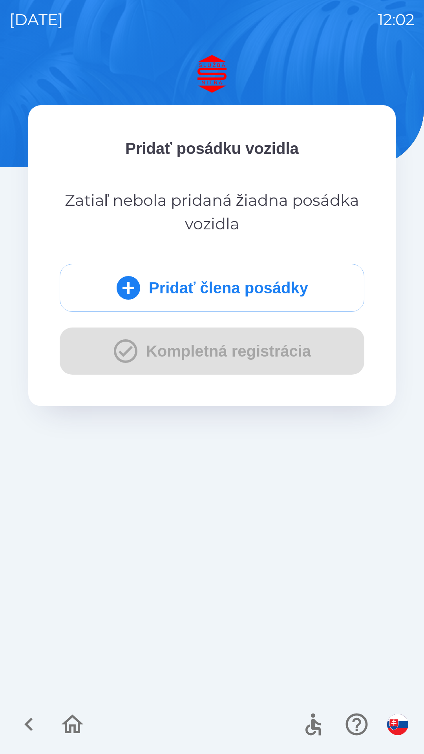
click at [223, 283] on button "Pridať člena posádky" at bounding box center [212, 288] width 305 height 48
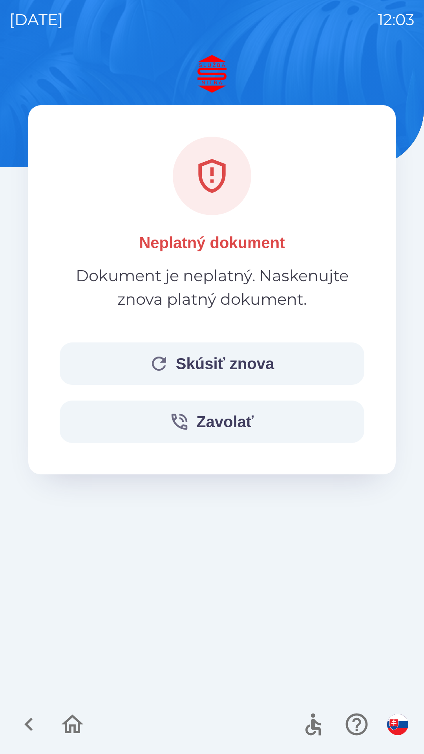
click at [222, 357] on button "Skúsiť znova" at bounding box center [212, 363] width 305 height 42
click at [222, 361] on button "Skúsiť znova" at bounding box center [212, 363] width 305 height 42
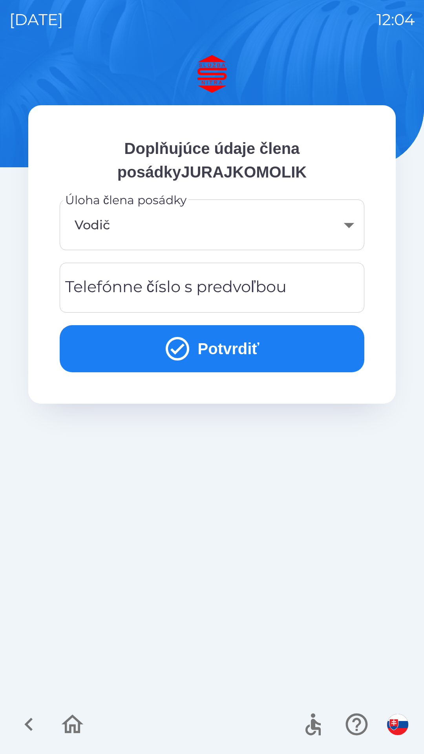
click at [256, 290] on div "Telefónne číslo s predvoľbou Telefónne číslo s predvoľbou" at bounding box center [212, 288] width 305 height 50
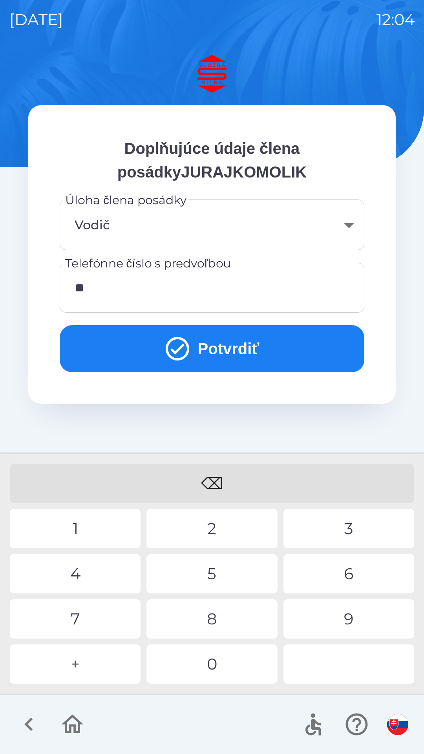
click at [101, 571] on div "4" at bounding box center [75, 573] width 131 height 39
click at [190, 538] on div "2" at bounding box center [211, 528] width 131 height 39
click at [244, 568] on div "5" at bounding box center [211, 573] width 131 height 39
click at [332, 615] on div "9" at bounding box center [348, 618] width 131 height 39
click at [331, 614] on div "9" at bounding box center [348, 618] width 131 height 39
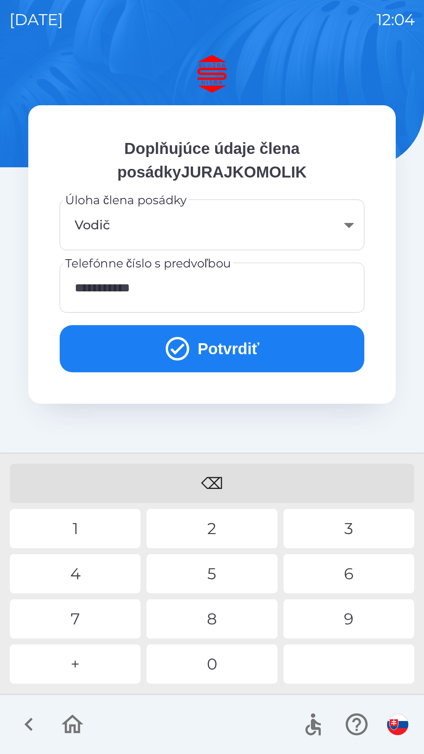
click at [247, 580] on div "5" at bounding box center [211, 573] width 131 height 39
click at [360, 530] on div "3" at bounding box center [348, 528] width 131 height 39
type input "**********"
click at [232, 355] on button "Potvrdiť" at bounding box center [212, 348] width 305 height 47
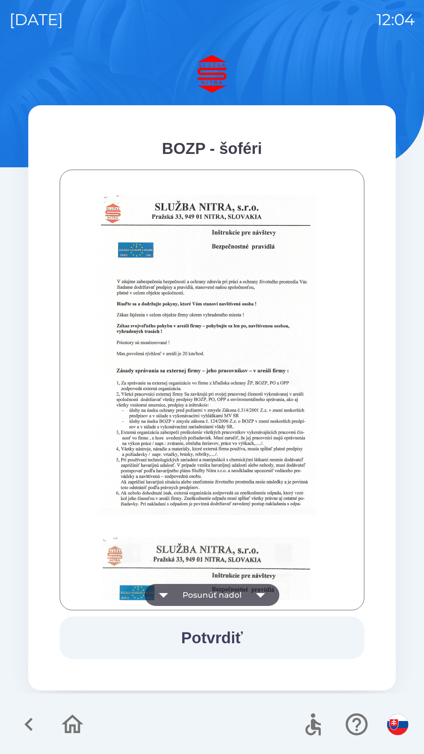
click at [208, 596] on button "Posunúť nadol" at bounding box center [212, 595] width 135 height 22
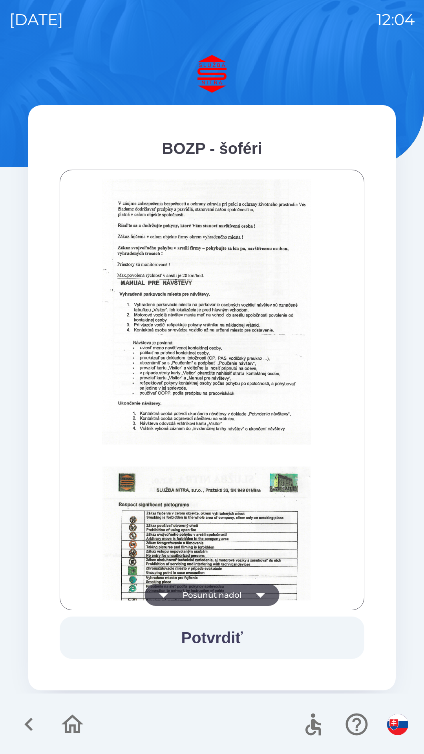
click at [219, 629] on button "Potvrdiť" at bounding box center [212, 637] width 305 height 42
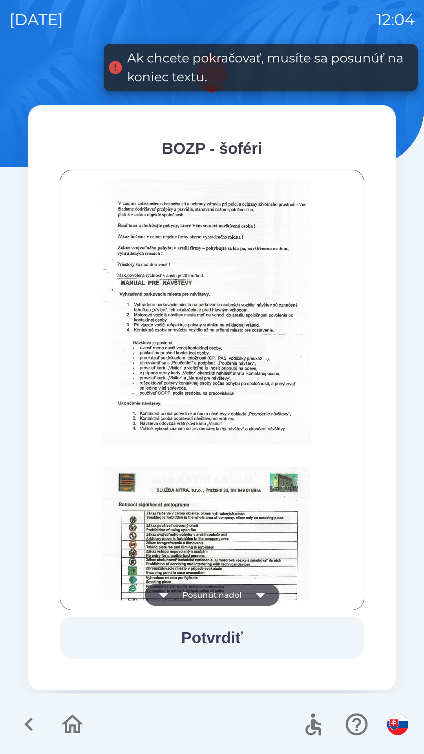
click at [239, 595] on button "Posunúť nadol" at bounding box center [212, 595] width 135 height 22
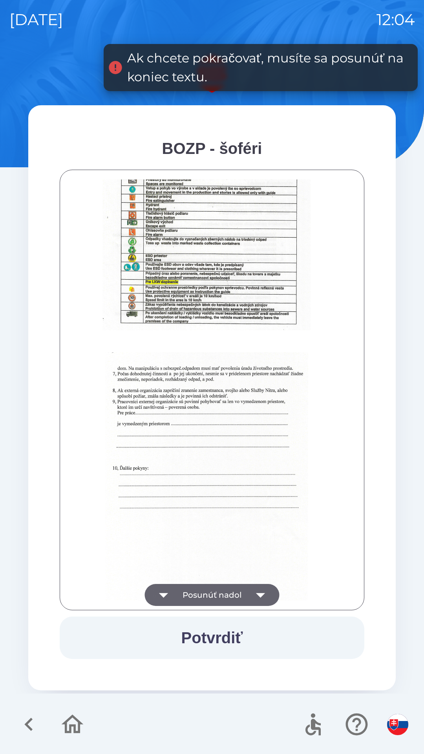
click at [236, 595] on button "Posunúť nadol" at bounding box center [212, 595] width 135 height 22
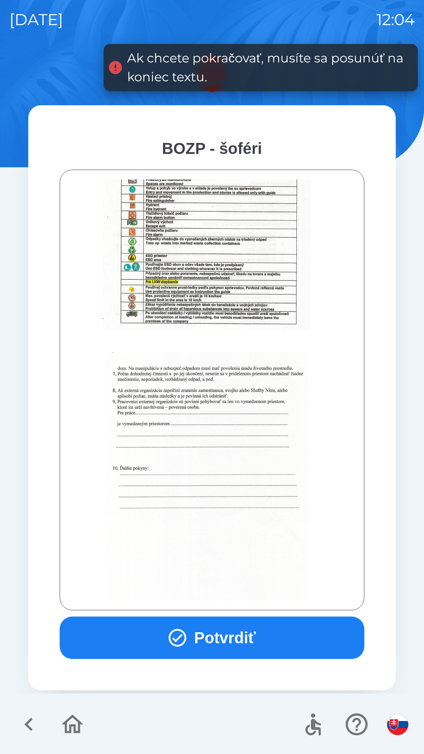
scroll to position [880, 0]
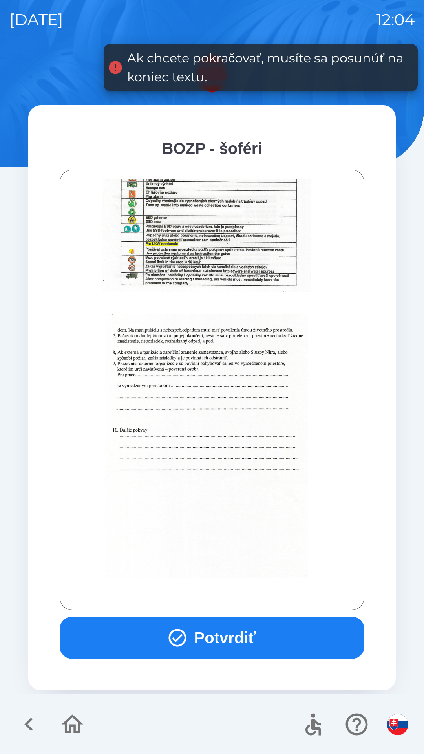
click at [236, 593] on div at bounding box center [211, 389] width 285 height 421
click at [225, 633] on button "Potvrdiť" at bounding box center [212, 637] width 305 height 42
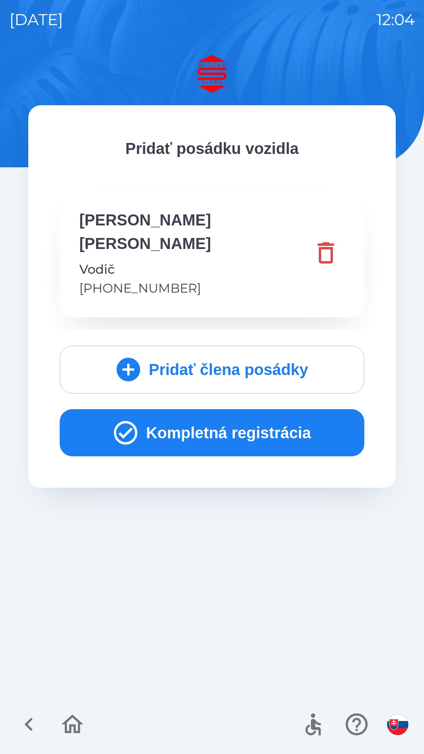
click at [289, 419] on button "Kompletná registrácia" at bounding box center [212, 432] width 305 height 47
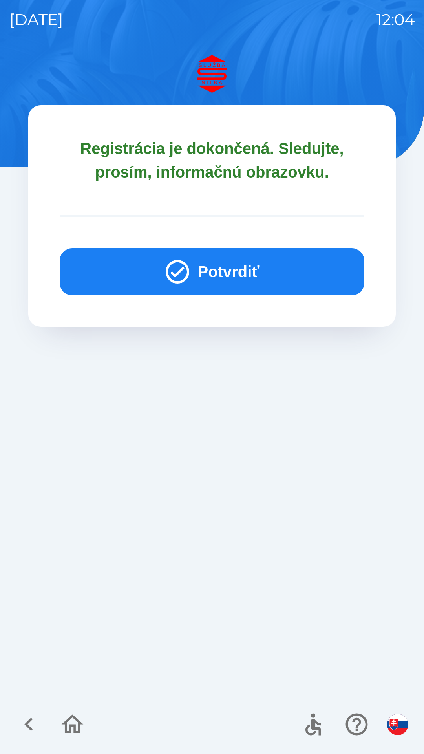
click at [262, 268] on button "Potvrdiť" at bounding box center [212, 271] width 305 height 47
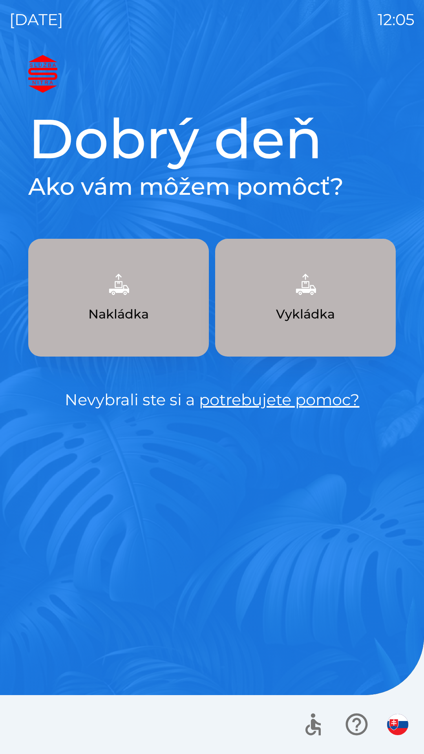
click at [118, 320] on p "Nakládka" at bounding box center [118, 314] width 60 height 19
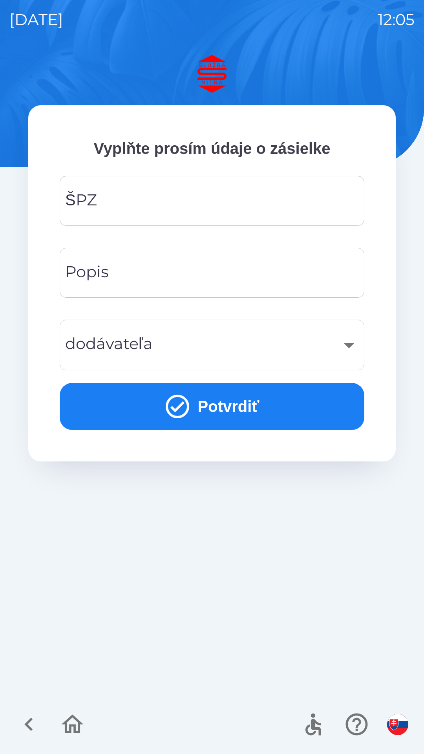
click at [157, 207] on input "ŠPZ" at bounding box center [212, 200] width 286 height 31
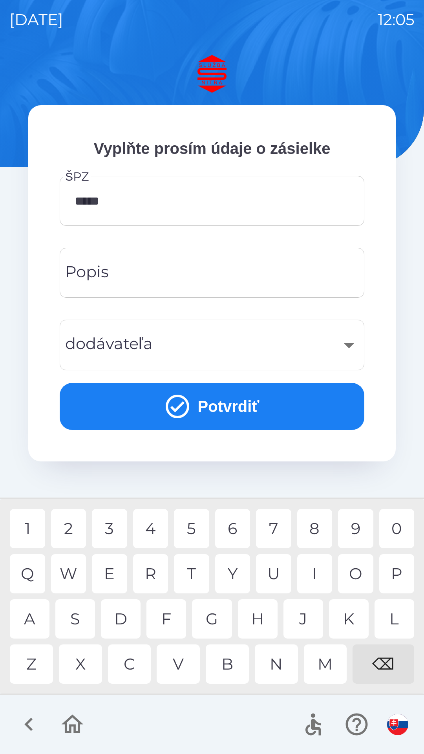
click at [115, 528] on div "3" at bounding box center [109, 528] width 35 height 39
click at [234, 664] on div "B" at bounding box center [227, 663] width 43 height 39
type input "*******"
click at [347, 577] on div "O" at bounding box center [355, 573] width 35 height 39
click at [157, 279] on input "Popis" at bounding box center [212, 272] width 286 height 31
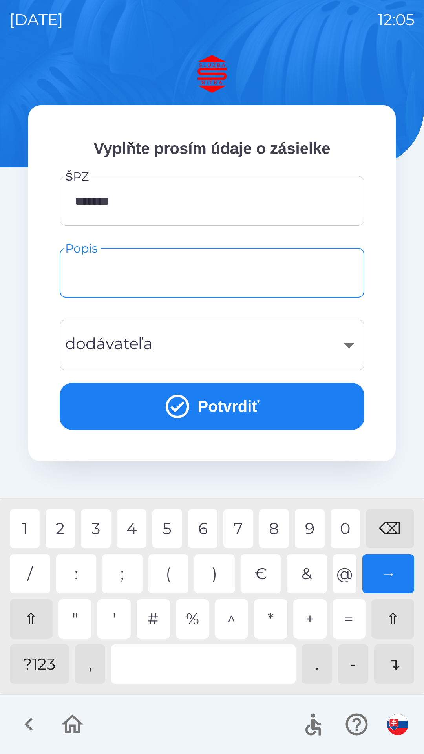
click at [51, 663] on div "?123" at bounding box center [39, 663] width 59 height 39
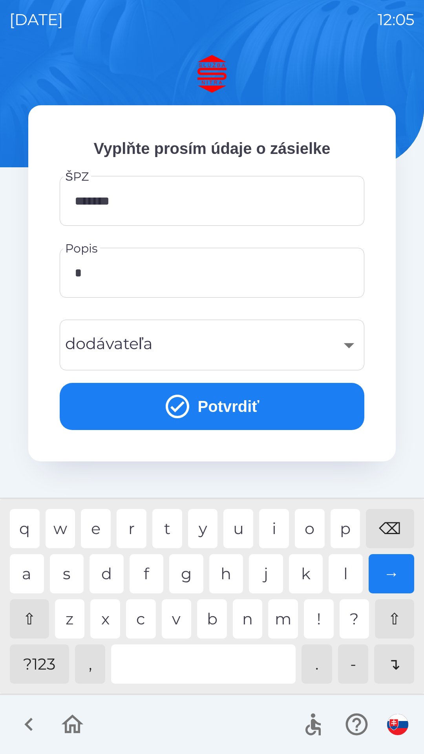
click at [49, 663] on div "?123" at bounding box center [39, 663] width 59 height 39
click at [33, 570] on div "a" at bounding box center [27, 573] width 34 height 39
click at [345, 570] on div "l" at bounding box center [346, 573] width 34 height 39
click at [166, 279] on input "*******" at bounding box center [212, 272] width 286 height 31
click at [31, 619] on div "⇧" at bounding box center [29, 618] width 39 height 39
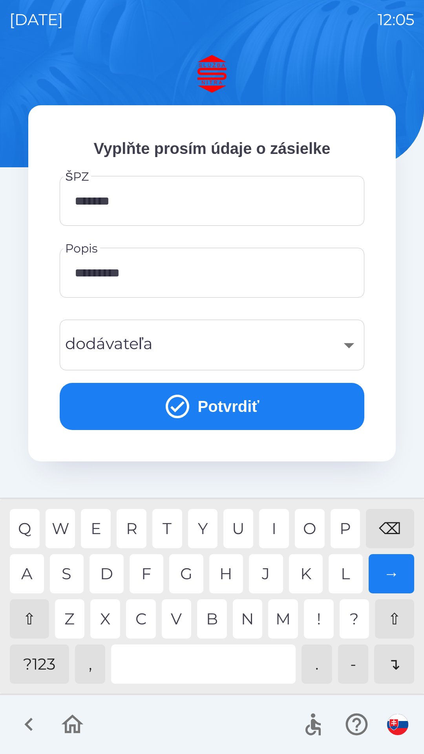
click at [307, 525] on div "O" at bounding box center [310, 528] width 30 height 39
click at [179, 619] on div "V" at bounding box center [177, 618] width 30 height 39
click at [170, 267] on input "**********" at bounding box center [212, 272] width 286 height 31
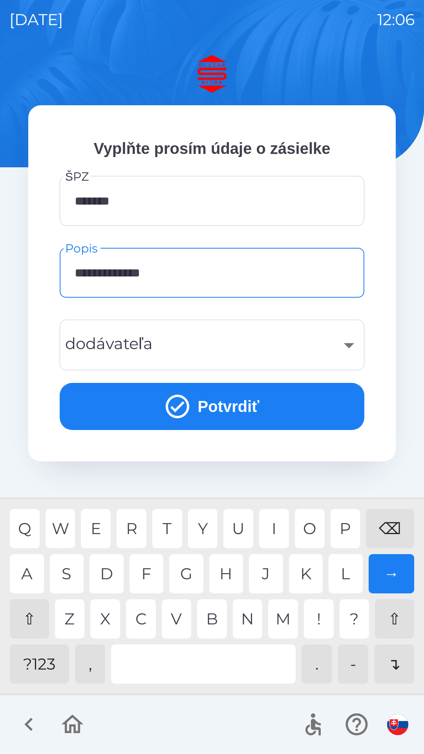
click at [68, 577] on div "S" at bounding box center [67, 573] width 34 height 39
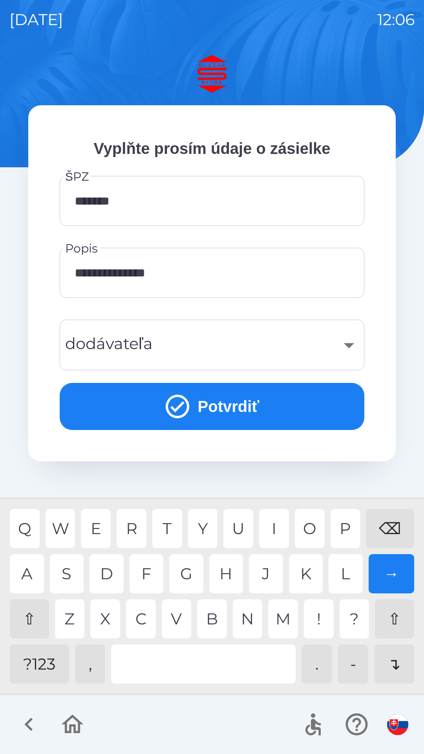
click at [307, 581] on div "K" at bounding box center [306, 573] width 34 height 39
click at [31, 574] on div "A" at bounding box center [27, 573] width 34 height 39
click at [342, 572] on div "L" at bounding box center [346, 573] width 34 height 39
click at [312, 523] on div "O" at bounding box center [310, 528] width 30 height 39
click at [135, 523] on div "R" at bounding box center [132, 528] width 30 height 39
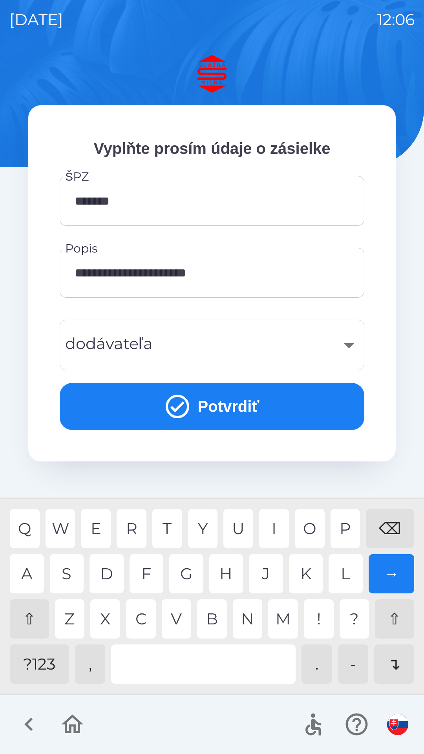
type input "**********"
click at [224, 403] on button "Potvrdiť" at bounding box center [212, 406] width 305 height 47
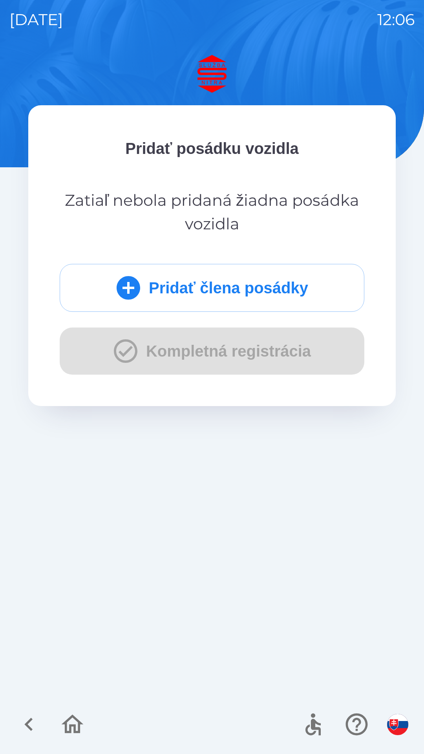
click at [126, 289] on icon "submit" at bounding box center [129, 288] width 24 height 24
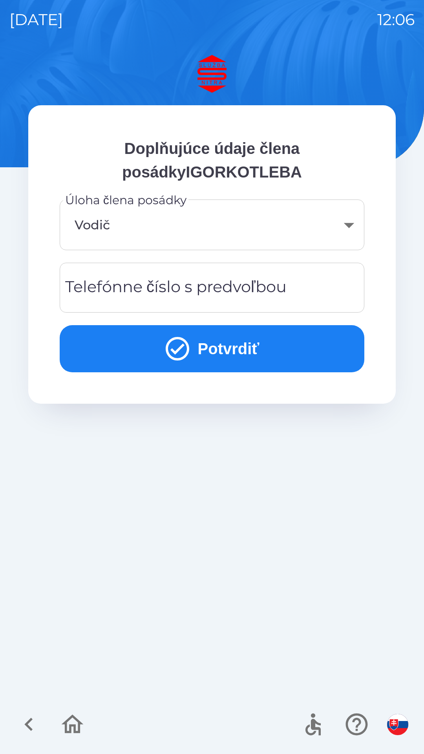
click at [203, 290] on div "Telefónne číslo s predvoľbou Telefónne číslo s predvoľbou" at bounding box center [212, 288] width 305 height 50
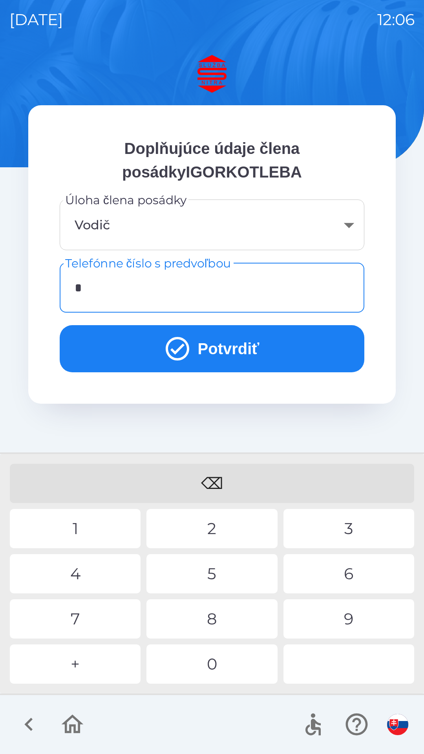
click at [82, 663] on div "+" at bounding box center [75, 663] width 131 height 39
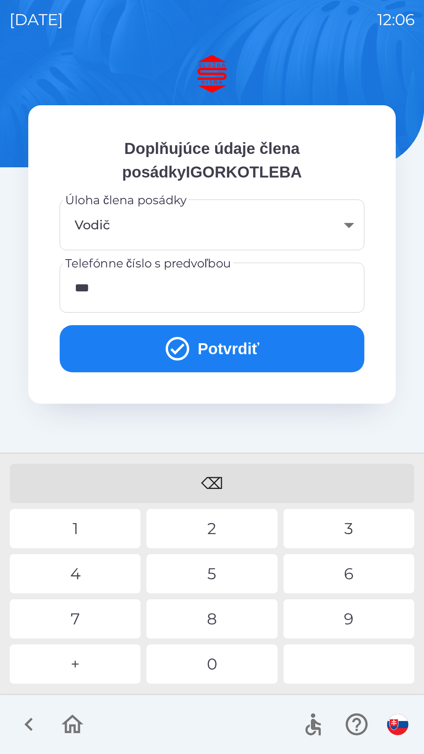
click at [216, 529] on div "2" at bounding box center [211, 528] width 131 height 39
click at [217, 362] on button "Potvrdiť" at bounding box center [212, 348] width 305 height 47
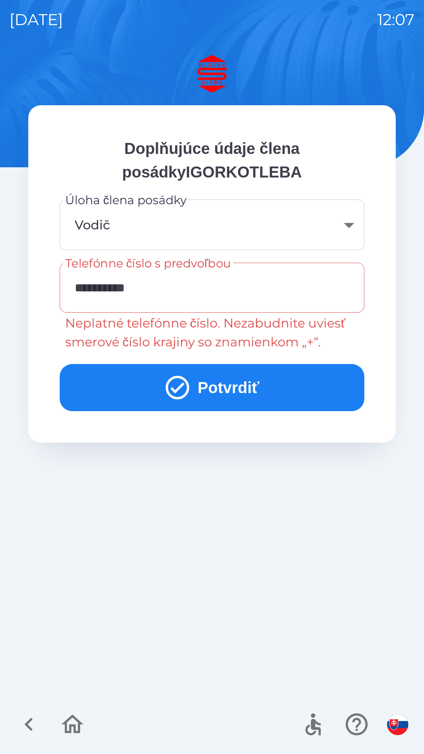
click at [159, 285] on input "**********" at bounding box center [212, 287] width 286 height 31
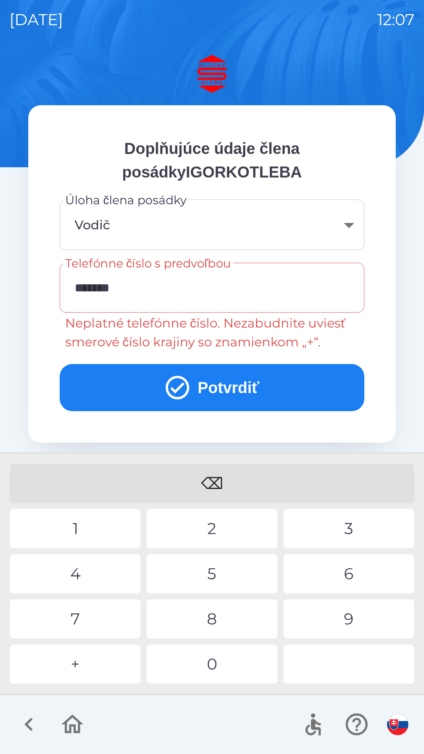
click at [218, 484] on div "⌫" at bounding box center [212, 483] width 404 height 39
click at [220, 480] on div "⌫" at bounding box center [212, 483] width 404 height 39
click at [76, 522] on div "1" at bounding box center [75, 528] width 131 height 39
click at [78, 524] on div "1" at bounding box center [75, 528] width 131 height 39
click at [349, 616] on div "9" at bounding box center [348, 618] width 131 height 39
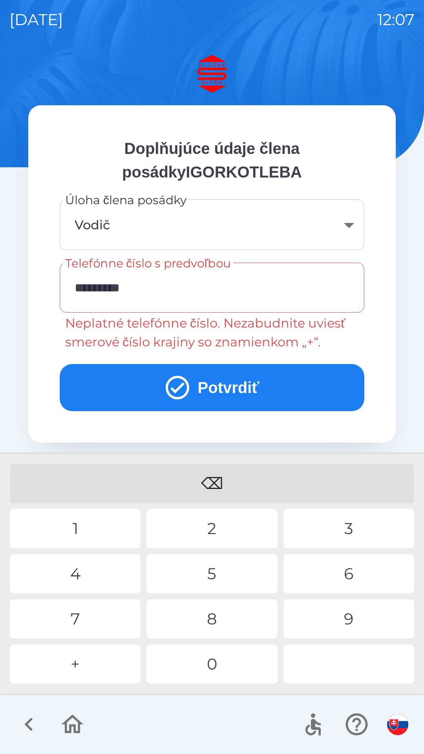
click at [222, 670] on div "0" at bounding box center [211, 663] width 131 height 39
click at [222, 618] on div "8" at bounding box center [211, 618] width 131 height 39
click at [349, 570] on div "6" at bounding box center [348, 573] width 131 height 39
type input "**********"
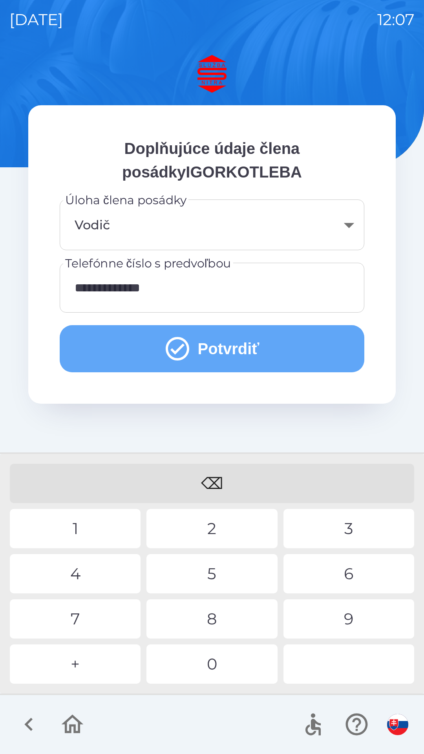
click at [209, 345] on button "Potvrdiť" at bounding box center [212, 348] width 305 height 47
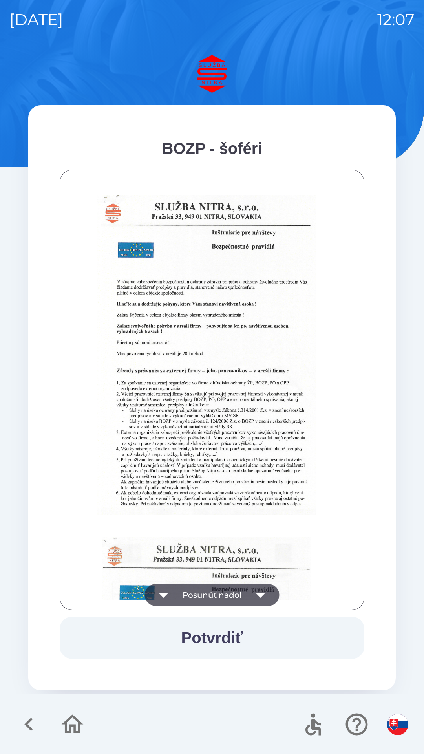
click at [259, 598] on icon "button" at bounding box center [261, 595] width 22 height 22
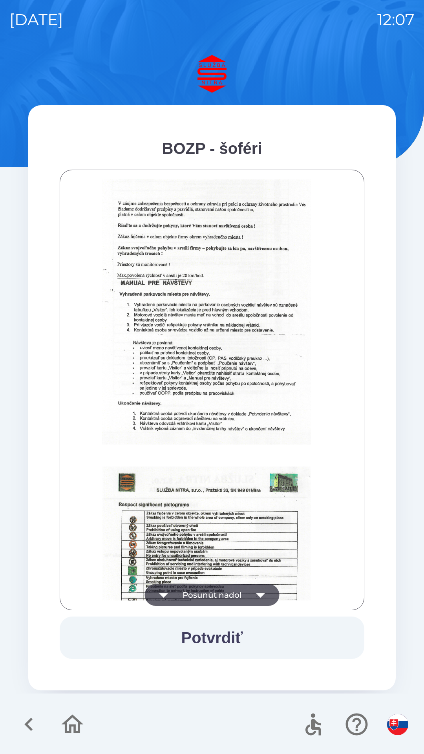
click at [263, 597] on icon "button" at bounding box center [261, 595] width 22 height 22
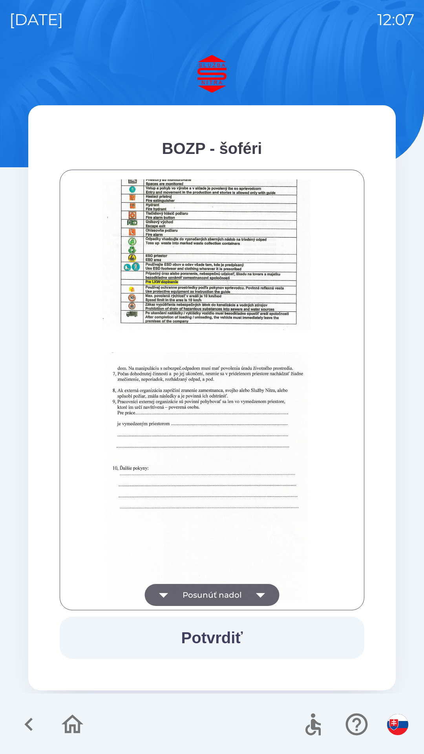
click at [263, 588] on icon "button" at bounding box center [261, 595] width 22 height 22
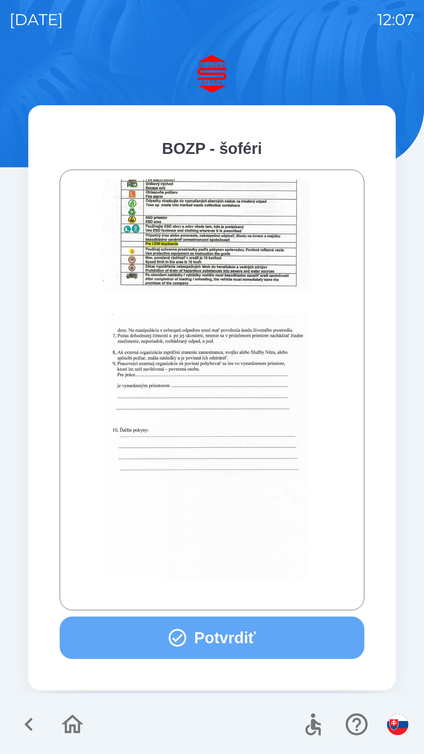
click at [221, 638] on button "Potvrdiť" at bounding box center [212, 637] width 305 height 42
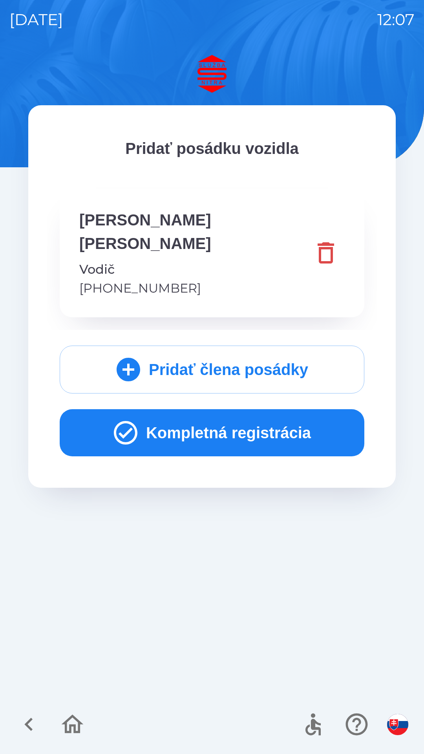
click at [167, 415] on button "Kompletná registrácia" at bounding box center [212, 432] width 305 height 47
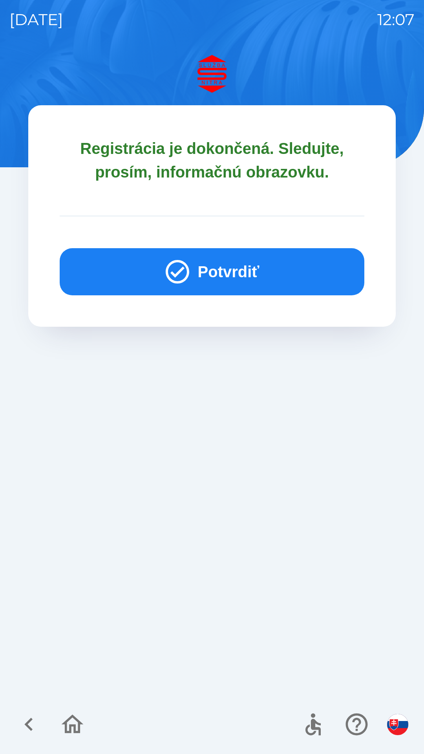
click at [176, 273] on icon "button" at bounding box center [178, 272] width 24 height 24
